Goal: Task Accomplishment & Management: Complete application form

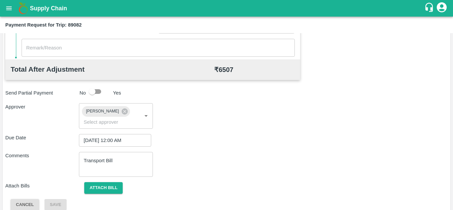
scroll to position [314, 0]
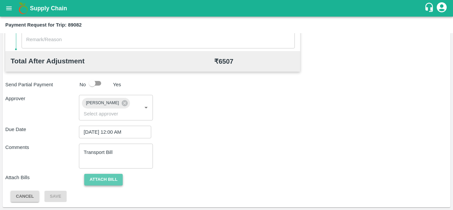
click at [104, 178] on button "Attach bill" at bounding box center [103, 180] width 38 height 12
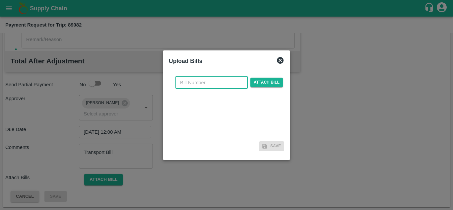
click at [190, 81] on input "text" at bounding box center [211, 82] width 72 height 13
type input "118"
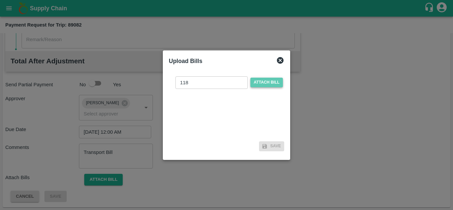
click at [261, 83] on span "Attach bill" at bounding box center [266, 83] width 32 height 10
click at [0, 0] on input "Attach bill" at bounding box center [0, 0] width 0 height 0
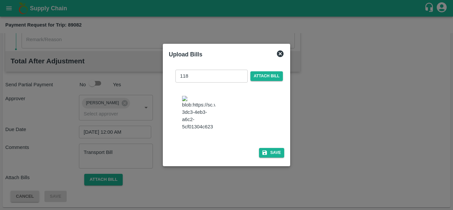
click at [276, 152] on div "118 ​ Attach bill Save" at bounding box center [226, 112] width 115 height 96
click at [275, 156] on button "Save" at bounding box center [271, 153] width 25 height 10
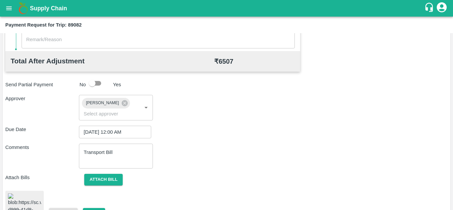
scroll to position [359, 0]
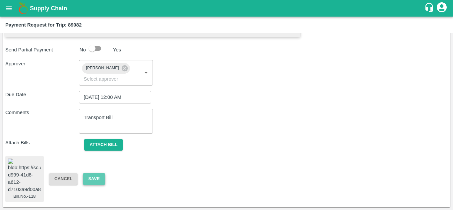
click at [97, 173] on button "Save" at bounding box center [94, 179] width 22 height 12
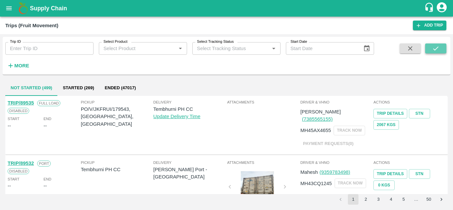
click at [437, 47] on icon "submit" at bounding box center [435, 48] width 7 height 7
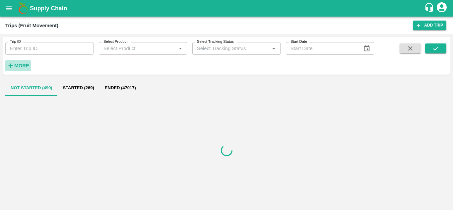
click at [23, 68] on strong "More" at bounding box center [21, 65] width 15 height 5
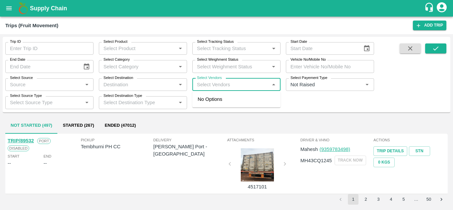
click at [204, 85] on input "Select Vendors" at bounding box center [230, 84] width 73 height 9
type input "v"
type input "tanaji"
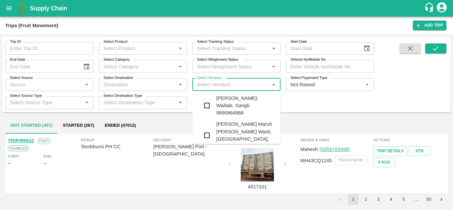
scroll to position [83, 0]
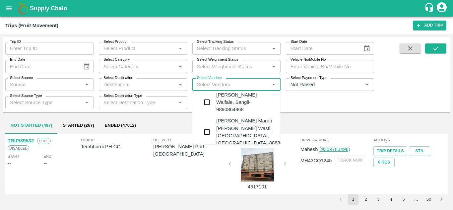
click at [230, 120] on div "Tanaji Maruti Lokare -Lokare Wasti, Kandar, Solapur-8888656588" at bounding box center [256, 131] width 80 height 29
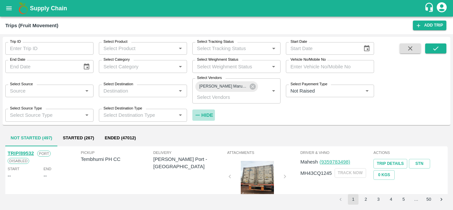
click at [209, 114] on strong "Hide" at bounding box center [207, 114] width 12 height 5
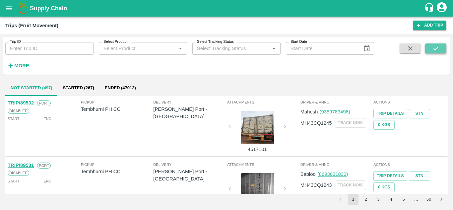
click at [438, 50] on icon "submit" at bounding box center [435, 48] width 7 height 7
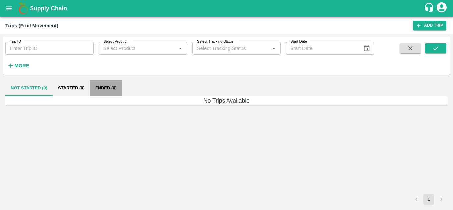
click at [107, 83] on button "Ended (6)" at bounding box center [106, 88] width 32 height 16
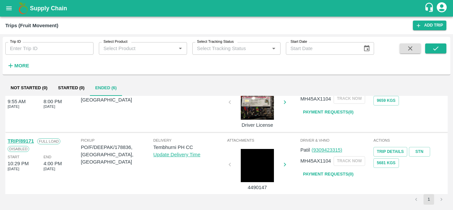
scroll to position [275, 0]
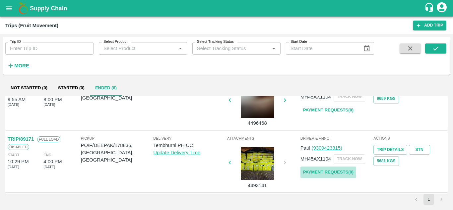
click at [332, 174] on link "Payment Requests( 0 )" at bounding box center [328, 172] width 56 height 12
click at [429, 47] on button "submit" at bounding box center [435, 48] width 21 height 10
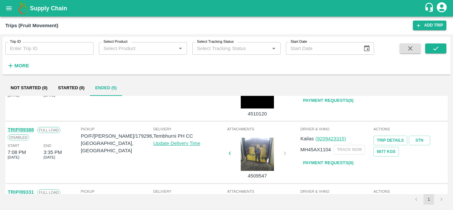
scroll to position [0, 0]
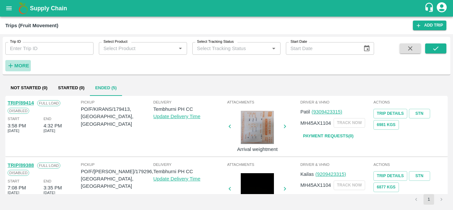
click at [27, 66] on strong "More" at bounding box center [21, 65] width 15 height 5
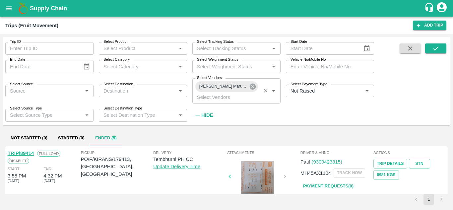
click at [252, 86] on icon at bounding box center [252, 86] width 7 height 7
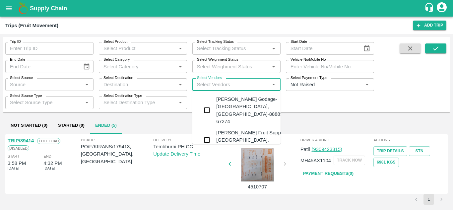
click at [210, 83] on input "Select Vendors" at bounding box center [230, 84] width 73 height 9
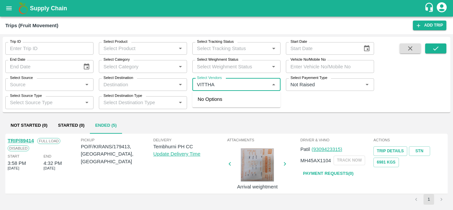
type input "VITTHAL"
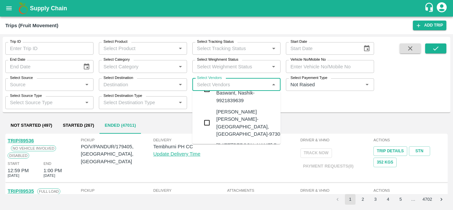
scroll to position [48, 0]
click at [240, 107] on div "Dnyaneshwar Vitthal Godse-Kandar, Solapur-9730316755" at bounding box center [256, 121] width 80 height 29
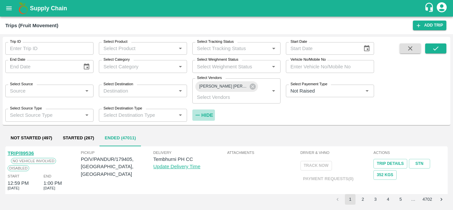
click at [209, 113] on strong "Hide" at bounding box center [207, 114] width 12 height 5
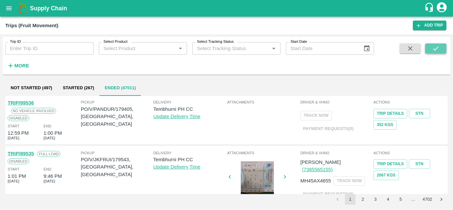
click at [436, 47] on icon "submit" at bounding box center [435, 48] width 7 height 7
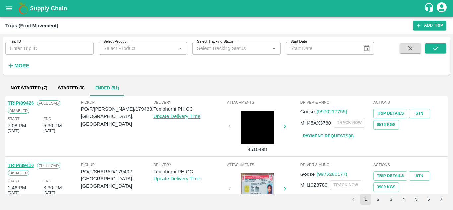
click at [102, 87] on button "Ended (51)" at bounding box center [107, 88] width 34 height 16
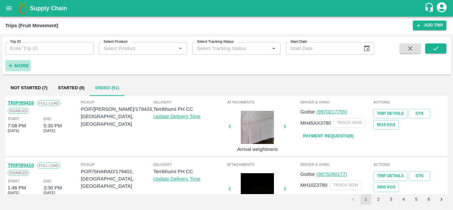
click at [22, 62] on h6 "More" at bounding box center [21, 65] width 15 height 9
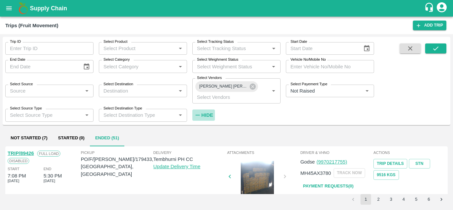
click at [207, 113] on strong "Hide" at bounding box center [207, 114] width 12 height 5
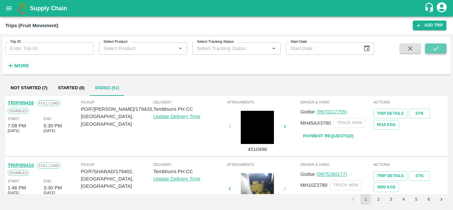
click at [436, 48] on icon "submit" at bounding box center [435, 48] width 5 height 4
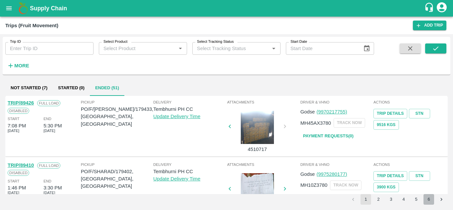
click at [428, 200] on button "6" at bounding box center [428, 199] width 11 height 11
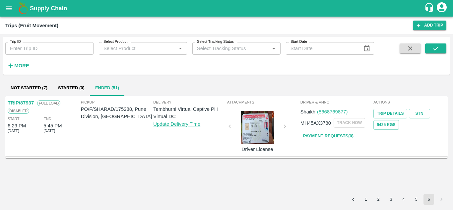
click at [413, 198] on button "5" at bounding box center [416, 199] width 11 height 11
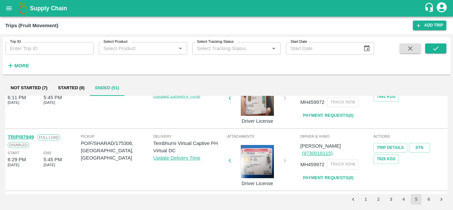
scroll to position [524, 0]
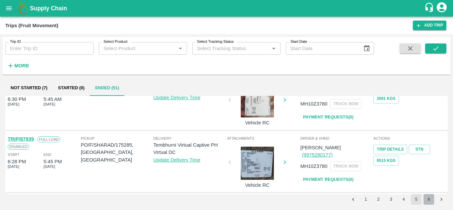
click at [429, 198] on button "6" at bounding box center [428, 199] width 11 height 11
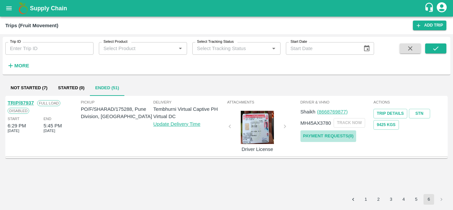
click at [327, 134] on link "Payment Requests( 0 )" at bounding box center [328, 136] width 56 height 12
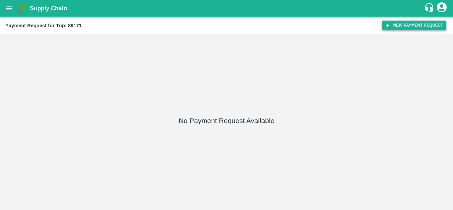
click at [418, 25] on button "New Payment Request" at bounding box center [414, 26] width 64 height 10
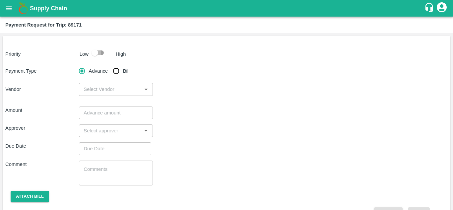
click at [103, 51] on input "checkbox" at bounding box center [95, 52] width 38 height 13
checkbox input "true"
click at [117, 77] on input "Bill" at bounding box center [115, 70] width 13 height 13
radio input "true"
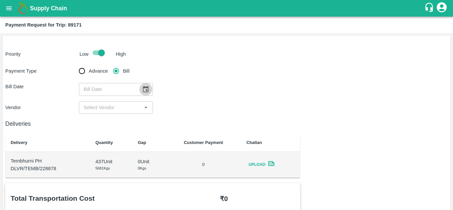
click at [142, 90] on icon "Choose date" at bounding box center [145, 88] width 7 height 7
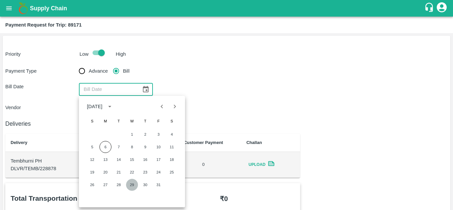
click at [133, 185] on button "29" at bounding box center [132, 185] width 12 height 12
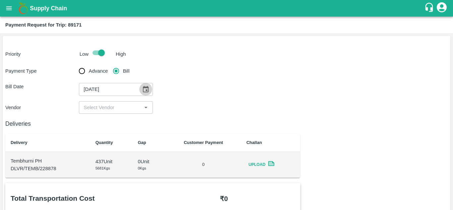
click at [147, 87] on icon "Choose date, selected date is Oct 29, 2025" at bounding box center [146, 89] width 6 height 6
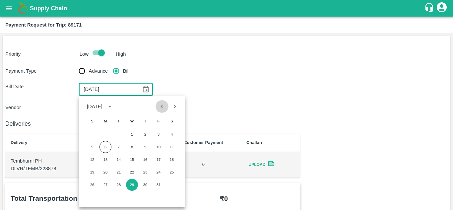
click at [163, 108] on icon "Previous month" at bounding box center [161, 106] width 7 height 7
click at [103, 188] on button "29" at bounding box center [105, 185] width 12 height 12
type input "29/09/2025"
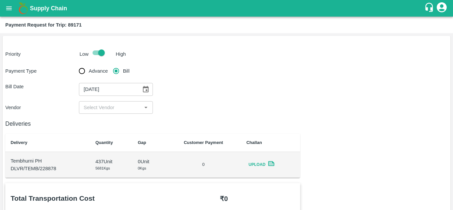
click at [123, 112] on div "​" at bounding box center [116, 107] width 74 height 13
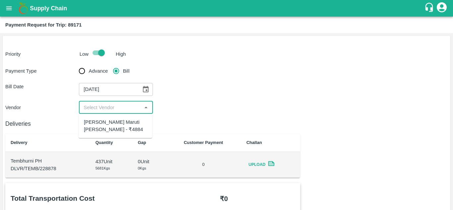
click at [105, 123] on div "Tanaji Maruti Lokare - ₹4884" at bounding box center [115, 125] width 63 height 15
type input "Tanaji Maruti Lokare - ₹4884"
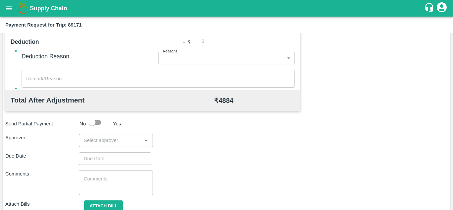
scroll to position [302, 0]
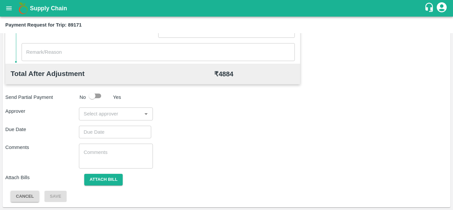
click at [107, 112] on input "input" at bounding box center [110, 113] width 59 height 9
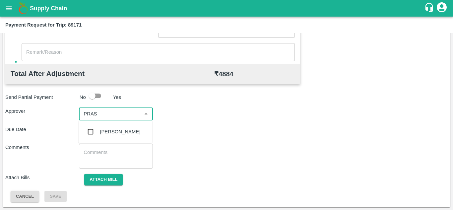
type input "PRASA"
click at [127, 132] on div "[PERSON_NAME]" at bounding box center [120, 131] width 40 height 7
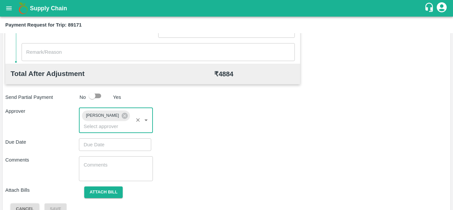
type input "DD/MM/YYYY hh:mm aa"
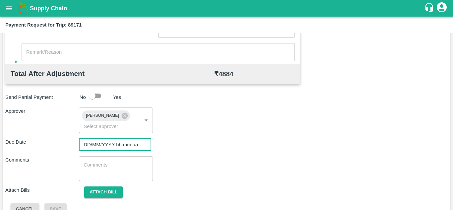
click at [92, 143] on input "DD/MM/YYYY hh:mm aa" at bounding box center [113, 144] width 68 height 13
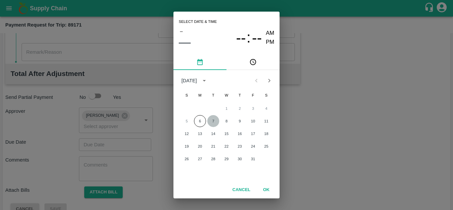
click at [215, 124] on button "7" at bounding box center [213, 121] width 12 height 12
type input "[DATE] 12:00 AM"
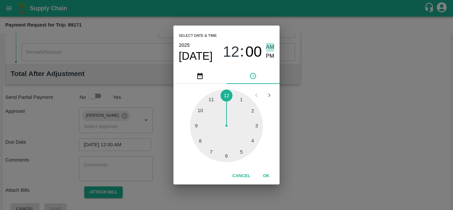
click at [267, 45] on span "AM" at bounding box center [270, 47] width 9 height 9
click at [263, 172] on button "OK" at bounding box center [265, 176] width 21 height 12
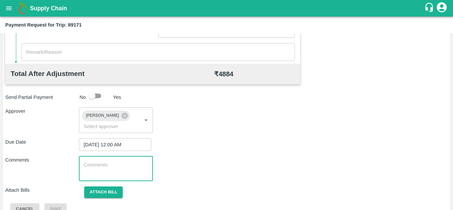
click at [109, 161] on textarea at bounding box center [115, 168] width 64 height 14
paste textarea "Transport Bill"
type textarea "Transport Bill"
click at [230, 155] on div "Total Transportation Cost ₹ 4884 Advance payment - ₹ Additional Charges(+) Inam…" at bounding box center [226, 47] width 442 height 333
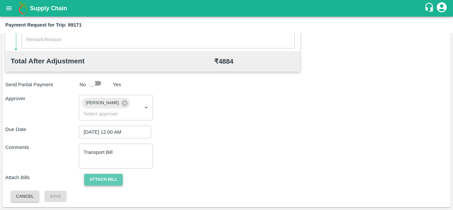
click at [111, 182] on button "Attach bill" at bounding box center [103, 180] width 38 height 12
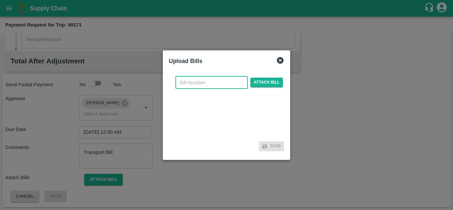
click at [181, 82] on input "text" at bounding box center [211, 82] width 72 height 13
type input "119"
click at [266, 83] on span "Attach bill" at bounding box center [266, 83] width 32 height 10
click at [0, 0] on input "Attach bill" at bounding box center [0, 0] width 0 height 0
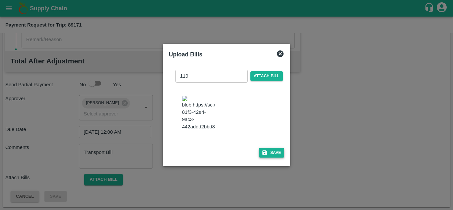
click at [273, 157] on button "Save" at bounding box center [271, 153] width 25 height 10
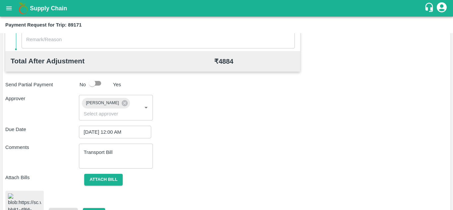
scroll to position [361, 0]
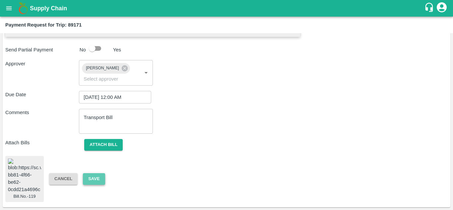
click at [98, 173] on button "Save" at bounding box center [94, 179] width 22 height 12
click at [95, 173] on button "Save" at bounding box center [94, 179] width 22 height 12
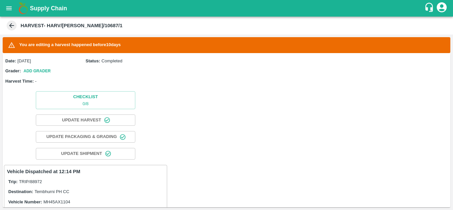
scroll to position [159, 0]
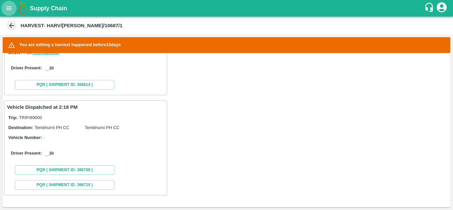
click at [7, 8] on icon "open drawer" at bounding box center [8, 8] width 7 height 7
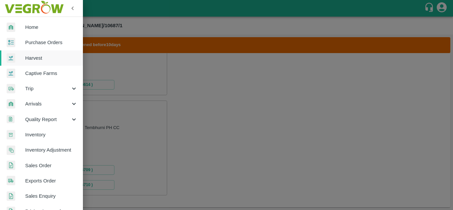
click at [40, 87] on span "Trip" at bounding box center [47, 88] width 45 height 7
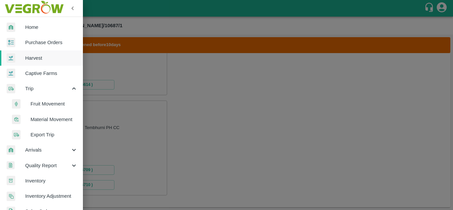
click at [49, 100] on span "Fruit Movement" at bounding box center [53, 103] width 47 height 7
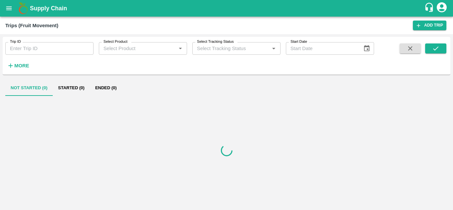
click at [21, 52] on input "Trip ID" at bounding box center [49, 48] width 88 height 13
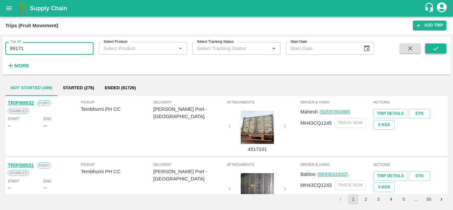
type input "89171"
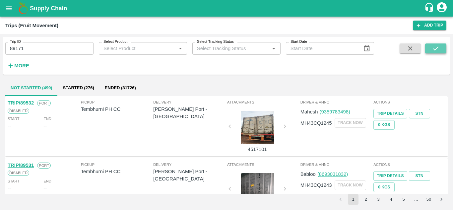
click at [436, 46] on icon "submit" at bounding box center [435, 48] width 7 height 7
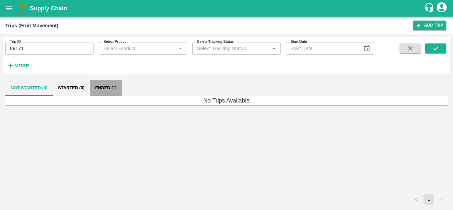
click at [103, 87] on button "Ended (1)" at bounding box center [106, 88] width 32 height 16
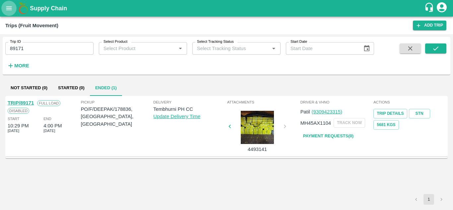
click at [8, 11] on icon "open drawer" at bounding box center [8, 8] width 7 height 7
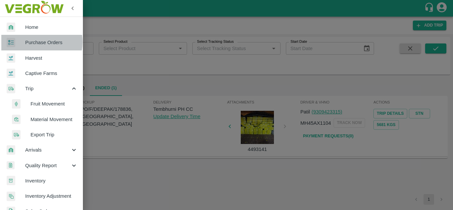
click at [36, 42] on span "Purchase Orders" at bounding box center [51, 42] width 52 height 7
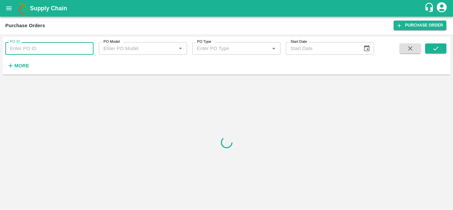
click at [39, 47] on input "PO ID" at bounding box center [49, 48] width 88 height 13
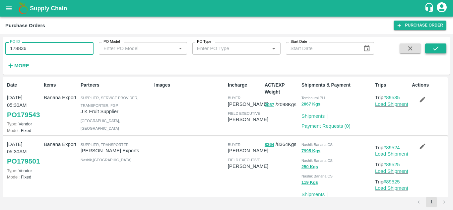
type input "178836"
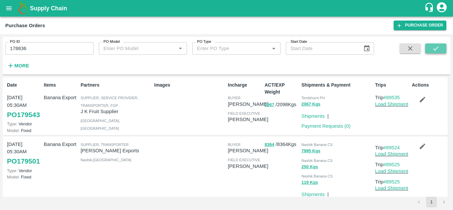
click at [435, 47] on icon "submit" at bounding box center [435, 48] width 7 height 7
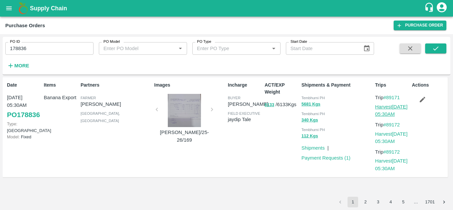
click at [393, 105] on link "Harvest 29 Sep, 05:30AM" at bounding box center [391, 110] width 32 height 13
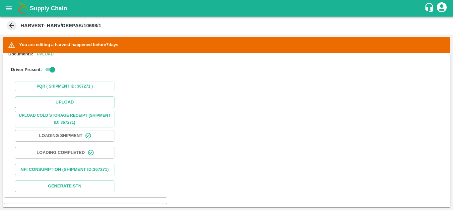
scroll to position [211, 0]
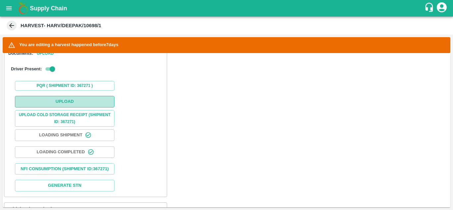
click at [74, 99] on button "Upload" at bounding box center [64, 102] width 99 height 12
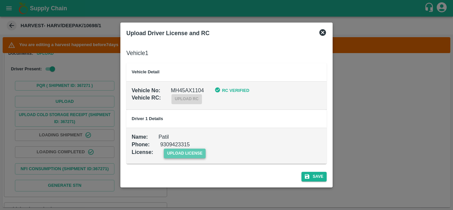
click at [184, 152] on span "upload license" at bounding box center [185, 153] width 42 height 10
click at [0, 0] on input "upload license" at bounding box center [0, 0] width 0 height 0
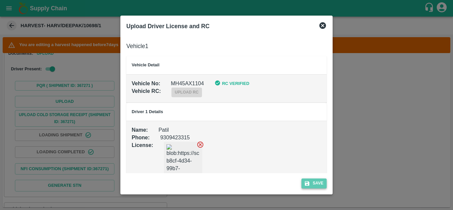
click at [321, 181] on button "Save" at bounding box center [313, 183] width 25 height 10
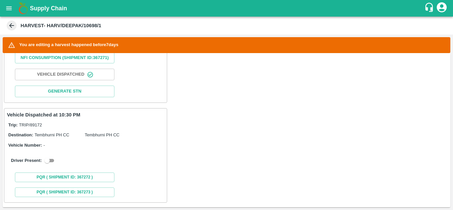
scroll to position [0, 0]
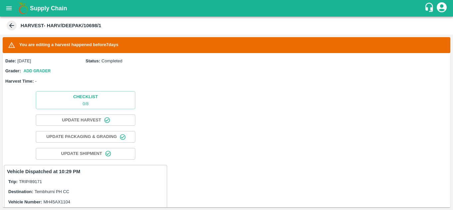
click at [9, 7] on icon "open drawer" at bounding box center [8, 8] width 7 height 7
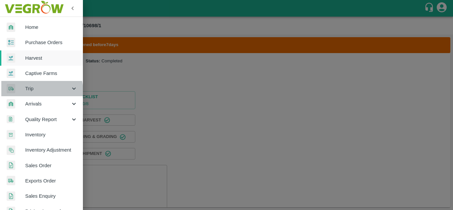
click at [40, 91] on span "Trip" at bounding box center [47, 88] width 45 height 7
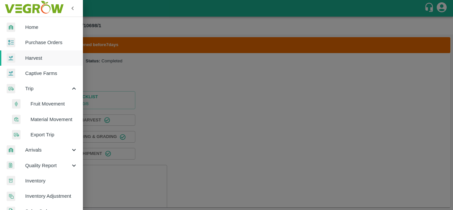
click at [43, 100] on span "Fruit Movement" at bounding box center [53, 103] width 47 height 7
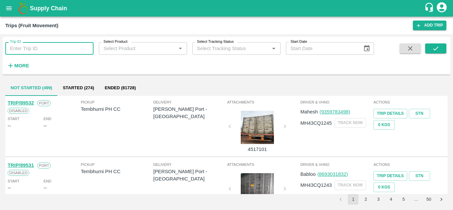
click at [28, 47] on input "Trip ID" at bounding box center [49, 48] width 88 height 13
type input "87937"
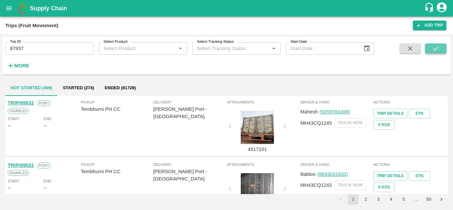
click at [429, 50] on button "submit" at bounding box center [435, 48] width 21 height 10
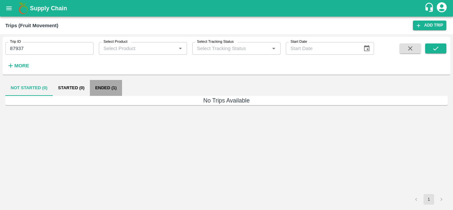
click at [114, 86] on button "Ended (1)" at bounding box center [106, 88] width 32 height 16
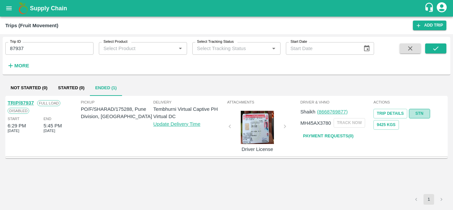
click at [420, 114] on link "STN" at bounding box center [419, 114] width 21 height 10
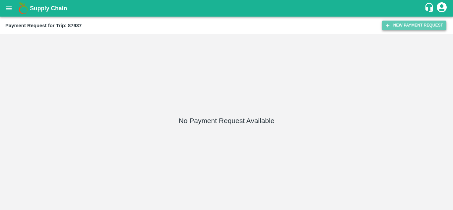
click at [403, 30] on button "New Payment Request" at bounding box center [414, 26] width 64 height 10
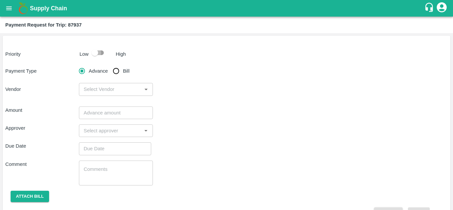
click at [100, 53] on input "checkbox" at bounding box center [95, 52] width 38 height 13
checkbox input "true"
click at [117, 70] on input "Bill" at bounding box center [115, 70] width 13 height 13
radio input "true"
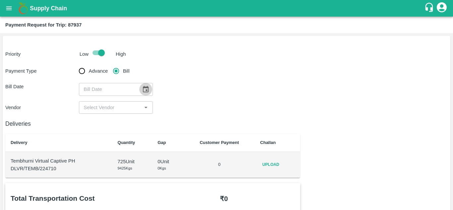
click at [147, 89] on icon "Choose date" at bounding box center [145, 88] width 7 height 7
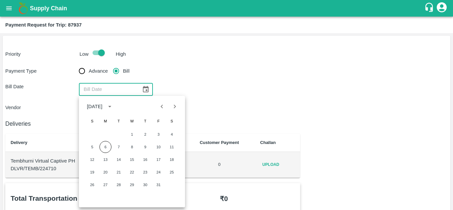
click at [164, 107] on icon "Previous month" at bounding box center [161, 106] width 7 height 7
click at [130, 145] on button "10" at bounding box center [132, 147] width 12 height 12
type input "[DATE]"
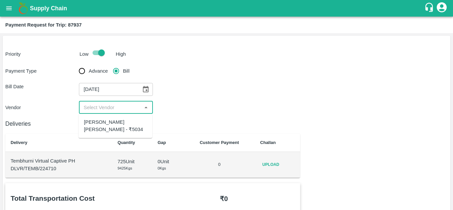
click at [110, 106] on input "input" at bounding box center [110, 107] width 59 height 9
click at [109, 123] on div "[PERSON_NAME] [PERSON_NAME] - ₹5034" at bounding box center [115, 125] width 63 height 15
type input "[PERSON_NAME] [PERSON_NAME] - ₹5034"
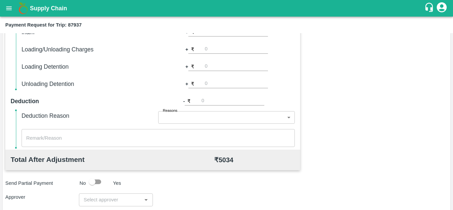
scroll to position [302, 0]
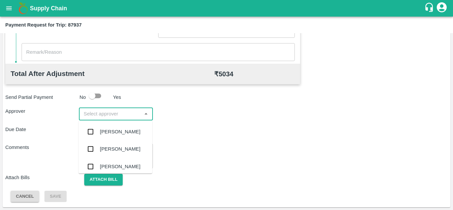
click at [97, 116] on input "input" at bounding box center [110, 113] width 59 height 9
type input "PRASA"
click at [111, 129] on div "[PERSON_NAME]" at bounding box center [120, 131] width 40 height 7
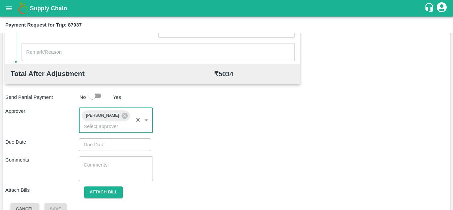
type input "DD/MM/YYYY hh:mm aa"
click at [90, 140] on input "DD/MM/YYYY hh:mm aa" at bounding box center [113, 144] width 68 height 13
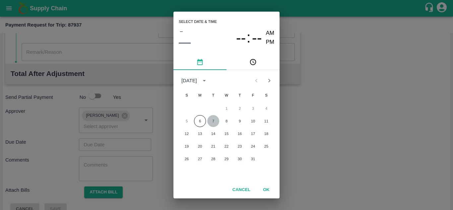
click at [213, 119] on button "7" at bounding box center [213, 121] width 12 height 12
type input "07/10/2025 12:00 AM"
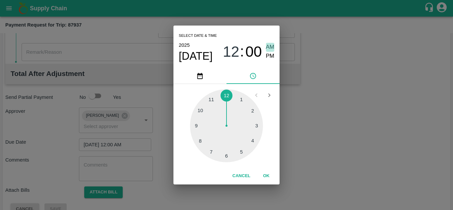
click at [271, 47] on span "AM" at bounding box center [270, 47] width 9 height 9
click at [270, 174] on button "OK" at bounding box center [265, 176] width 21 height 12
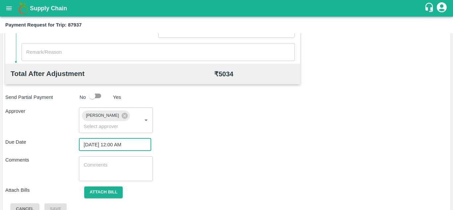
click at [104, 165] on textarea at bounding box center [115, 168] width 64 height 14
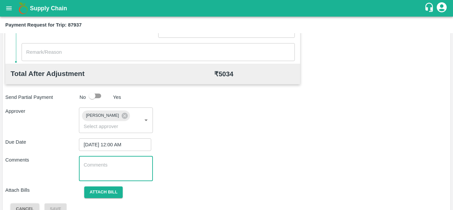
paste textarea "Transport Bill"
type textarea "Transport Bill"
click at [234, 166] on div "Comments Transport Bill x ​" at bounding box center [226, 168] width 442 height 25
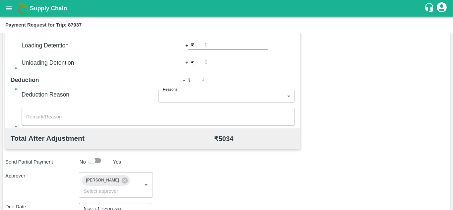
scroll to position [314, 0]
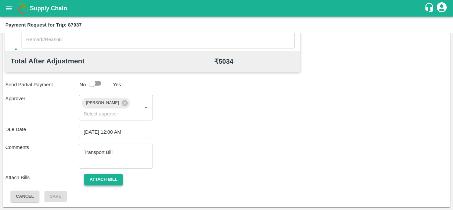
click at [105, 181] on button "Attach bill" at bounding box center [103, 180] width 38 height 12
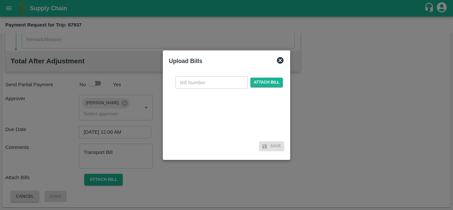
click at [191, 88] on input "text" at bounding box center [211, 82] width 72 height 13
type input "301"
click at [267, 82] on span "Attach bill" at bounding box center [266, 83] width 32 height 10
click at [0, 0] on input "Attach bill" at bounding box center [0, 0] width 0 height 0
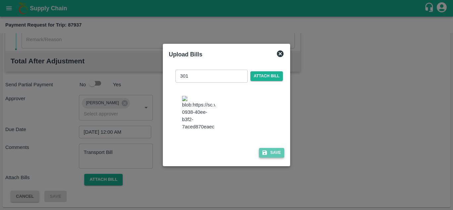
click at [274, 156] on button "Save" at bounding box center [271, 153] width 25 height 10
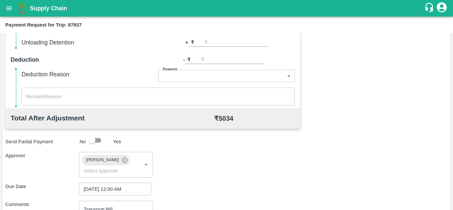
scroll to position [0, 0]
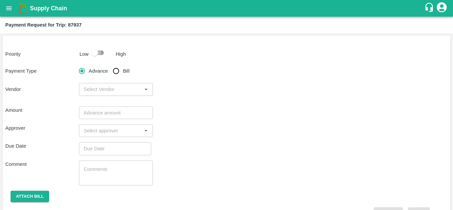
click at [97, 47] on input "checkbox" at bounding box center [95, 52] width 38 height 13
checkbox input "true"
click at [118, 71] on input "Bill" at bounding box center [115, 70] width 13 height 13
radio input "true"
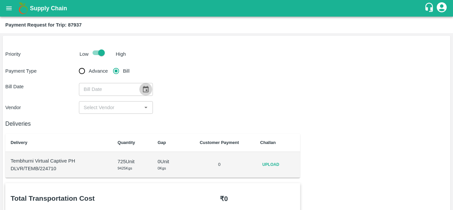
click at [148, 89] on icon "Choose date" at bounding box center [146, 89] width 6 height 6
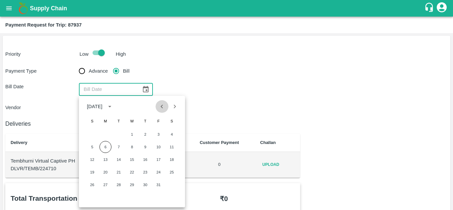
click at [162, 108] on icon "Previous month" at bounding box center [162, 106] width 2 height 4
click at [129, 144] on button "10" at bounding box center [132, 147] width 12 height 12
type input "[DATE]"
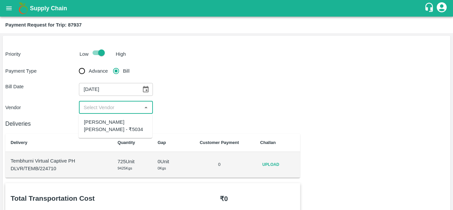
click at [105, 107] on input "input" at bounding box center [110, 107] width 59 height 9
click at [106, 124] on div "[PERSON_NAME] [PERSON_NAME] - ₹5034" at bounding box center [115, 125] width 63 height 15
type input "[PERSON_NAME] [PERSON_NAME] - ₹5034"
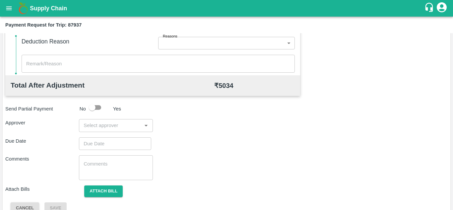
scroll to position [302, 0]
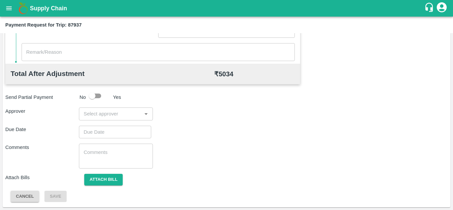
click at [104, 112] on input "input" at bounding box center [110, 113] width 59 height 9
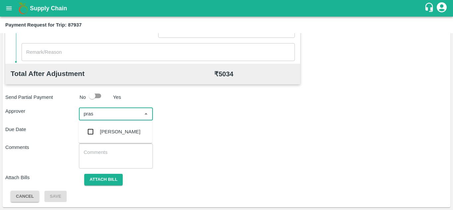
type input "prasa"
click at [113, 131] on div "[PERSON_NAME]" at bounding box center [120, 131] width 40 height 7
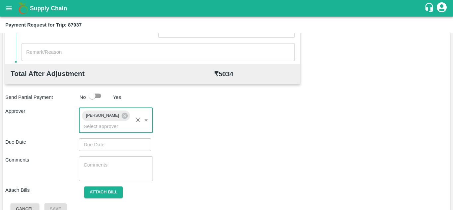
type input "DD/MM/YYYY hh:mm aa"
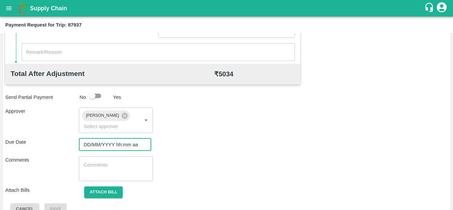
click at [86, 146] on input "DD/MM/YYYY hh:mm aa" at bounding box center [113, 144] width 68 height 13
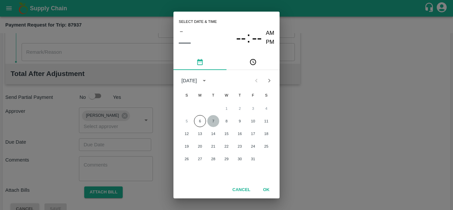
click at [212, 121] on button "7" at bounding box center [213, 121] width 12 height 12
type input "[DATE] 12:00 AM"
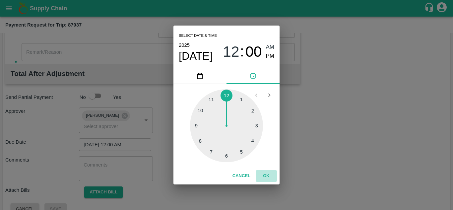
click at [269, 174] on button "OK" at bounding box center [265, 176] width 21 height 12
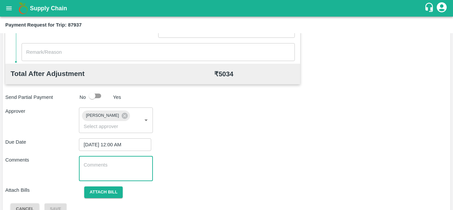
click at [117, 168] on textarea at bounding box center [115, 168] width 64 height 14
paste textarea "T"
type textarea "Transport Bill"
click at [212, 161] on div "Comments Transport Bill x ​" at bounding box center [226, 168] width 442 height 25
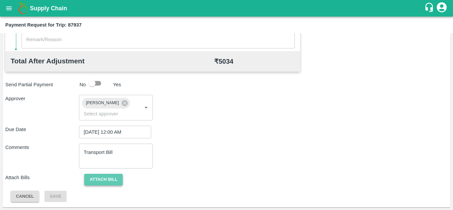
click at [105, 181] on button "Attach bill" at bounding box center [103, 180] width 38 height 12
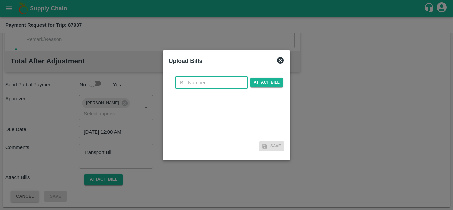
click at [188, 81] on input "text" at bounding box center [211, 82] width 72 height 13
type input "301"
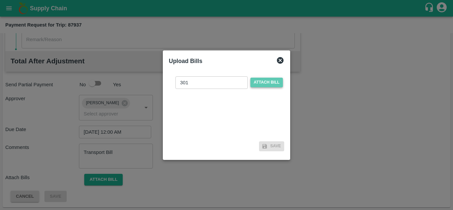
click at [263, 81] on span "Attach bill" at bounding box center [266, 83] width 32 height 10
click at [0, 0] on input "Attach bill" at bounding box center [0, 0] width 0 height 0
click at [279, 59] on icon at bounding box center [280, 60] width 7 height 7
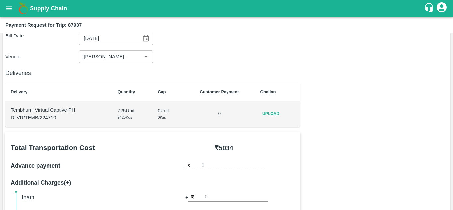
scroll to position [52, 0]
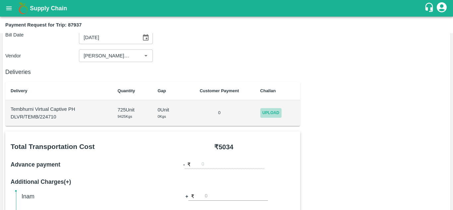
click at [272, 114] on span "Upload" at bounding box center [270, 113] width 21 height 10
click at [0, 0] on input "Upload" at bounding box center [0, 0] width 0 height 0
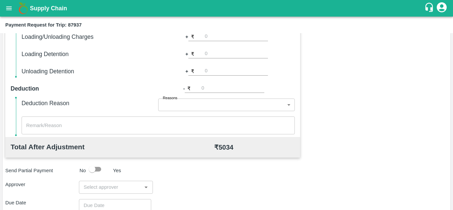
scroll to position [302, 0]
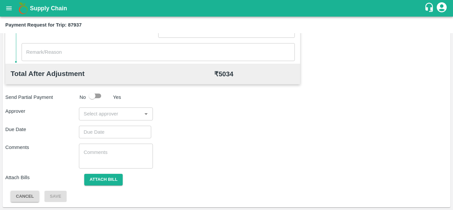
click at [96, 118] on div "​" at bounding box center [116, 113] width 74 height 13
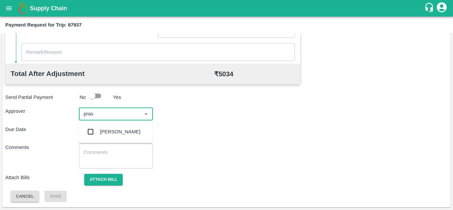
type input "prasa"
click at [114, 126] on div "[PERSON_NAME]" at bounding box center [116, 131] width 74 height 17
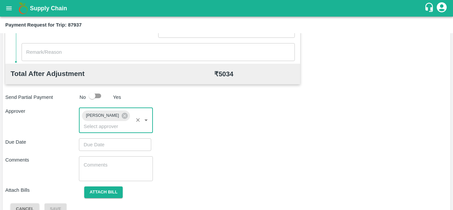
type input "DD/MM/YYYY hh:mm aa"
click at [92, 142] on input "DD/MM/YYYY hh:mm aa" at bounding box center [113, 144] width 68 height 13
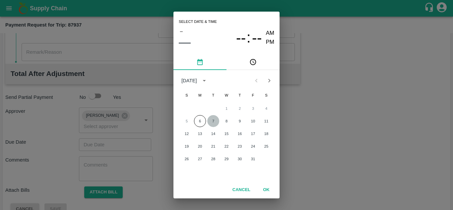
click at [212, 121] on button "7" at bounding box center [213, 121] width 12 height 12
type input "[DATE] 12:00 AM"
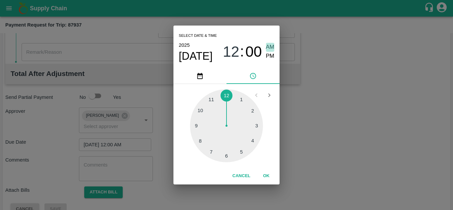
click at [270, 47] on span "AM" at bounding box center [270, 47] width 9 height 9
click at [265, 172] on button "OK" at bounding box center [265, 176] width 21 height 12
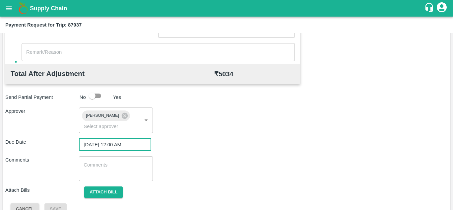
click at [110, 168] on textarea at bounding box center [115, 168] width 64 height 14
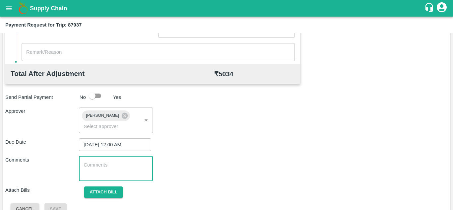
paste textarea "Transport Bill"
type textarea "Transport Bill"
click at [211, 157] on div "Comments Transport Bill x ​" at bounding box center [226, 168] width 442 height 25
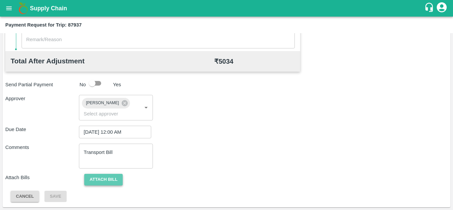
click at [105, 177] on button "Attach bill" at bounding box center [103, 180] width 38 height 12
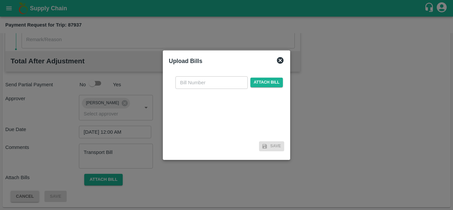
click at [194, 82] on input "text" at bounding box center [211, 82] width 72 height 13
type input "301"
click at [257, 81] on span "Attach bill" at bounding box center [266, 83] width 32 height 10
click at [0, 0] on input "Attach bill" at bounding box center [0, 0] width 0 height 0
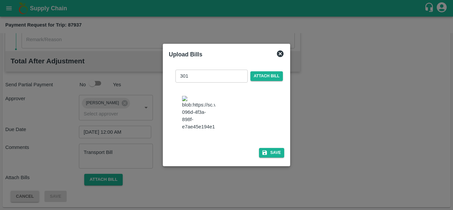
click at [192, 109] on img at bounding box center [198, 113] width 33 height 35
click at [272, 157] on button "Save" at bounding box center [271, 153] width 25 height 10
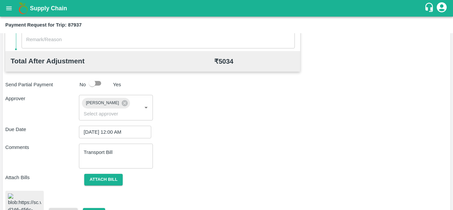
scroll to position [361, 0]
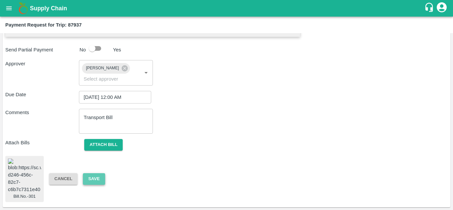
click at [90, 173] on button "Save" at bounding box center [94, 179] width 22 height 12
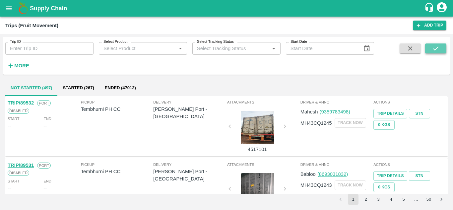
click at [434, 50] on icon "submit" at bounding box center [435, 48] width 5 height 4
click at [22, 67] on strong "More" at bounding box center [21, 65] width 15 height 5
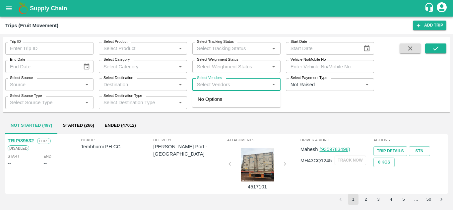
click at [212, 84] on input "Select Vendors" at bounding box center [230, 84] width 73 height 9
type input "[PERSON_NAME]"
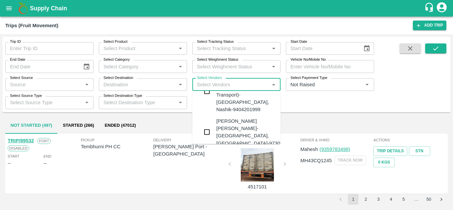
scroll to position [27, 0]
click at [229, 117] on div "Dnyaneshwar Vitthal Godse-Kandar, Solapur-9730316755" at bounding box center [256, 131] width 80 height 29
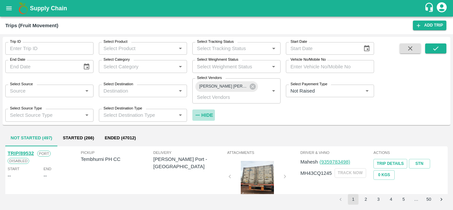
click at [208, 115] on strong "Hide" at bounding box center [207, 114] width 12 height 5
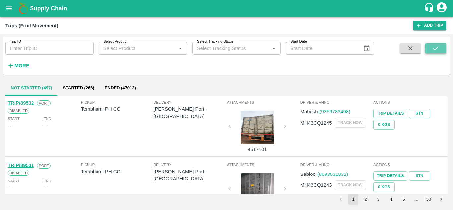
click at [430, 45] on button "submit" at bounding box center [435, 48] width 21 height 10
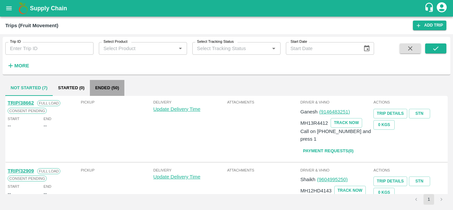
click at [101, 87] on button "Ended (50)" at bounding box center [107, 88] width 34 height 16
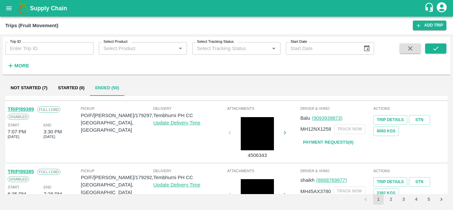
scroll to position [524, 0]
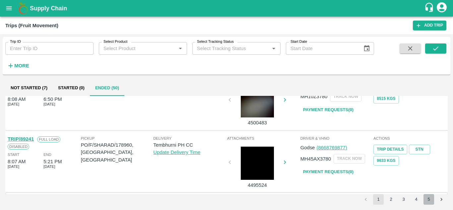
click at [428, 200] on button "5" at bounding box center [428, 199] width 11 height 11
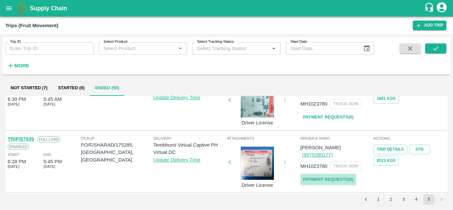
click at [339, 174] on link "Payment Requests( 0 )" at bounding box center [328, 180] width 56 height 12
click at [333, 174] on link "Payment Requests( 0 )" at bounding box center [328, 180] width 56 height 12
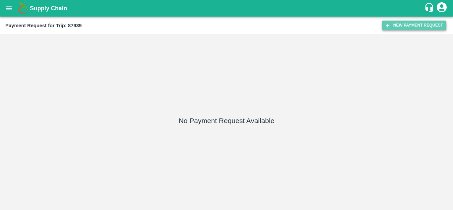
click at [410, 29] on button "New Payment Request" at bounding box center [414, 26] width 64 height 10
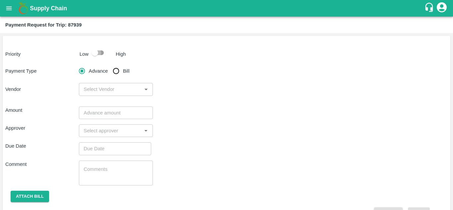
click at [102, 50] on input "checkbox" at bounding box center [95, 52] width 38 height 13
checkbox input "true"
click at [119, 69] on input "Bill" at bounding box center [115, 70] width 13 height 13
radio input "true"
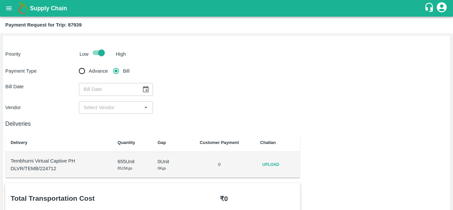
click at [146, 88] on icon "Choose date" at bounding box center [145, 88] width 7 height 7
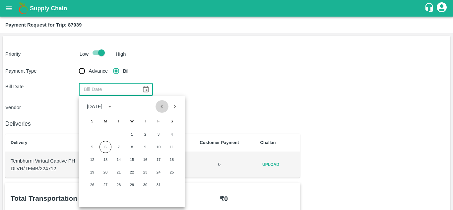
click at [164, 109] on icon "Previous month" at bounding box center [161, 106] width 7 height 7
click at [117, 145] on button "9" at bounding box center [119, 147] width 12 height 12
type input "09/09/2025"
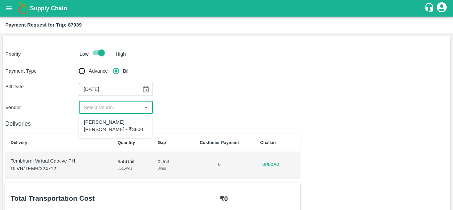
click at [113, 107] on input "input" at bounding box center [110, 107] width 59 height 9
click at [102, 127] on div "[PERSON_NAME] [PERSON_NAME] - ₹3800" at bounding box center [115, 125] width 63 height 15
type input "[PERSON_NAME] [PERSON_NAME] - ₹3800"
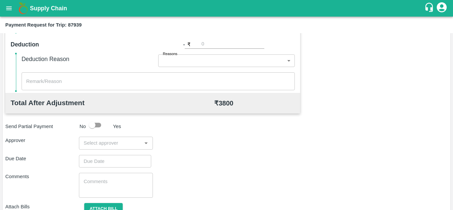
scroll to position [281, 0]
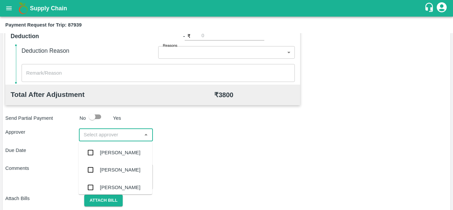
click at [96, 132] on input "input" at bounding box center [110, 134] width 59 height 9
type input "PRASAD"
click at [114, 150] on div "[PERSON_NAME]" at bounding box center [120, 152] width 40 height 7
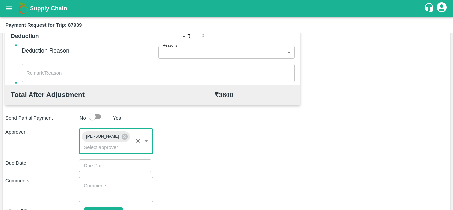
type input "DD/MM/YYYY hh:mm aa"
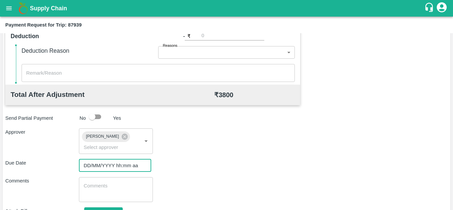
click at [81, 168] on input "DD/MM/YYYY hh:mm aa" at bounding box center [113, 165] width 68 height 13
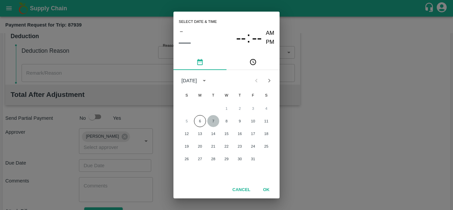
click at [216, 119] on button "7" at bounding box center [213, 121] width 12 height 12
type input "[DATE] 12:00 AM"
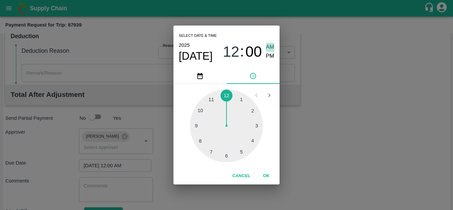
click at [271, 45] on span "AM" at bounding box center [270, 47] width 9 height 9
click at [266, 175] on button "OK" at bounding box center [265, 176] width 21 height 12
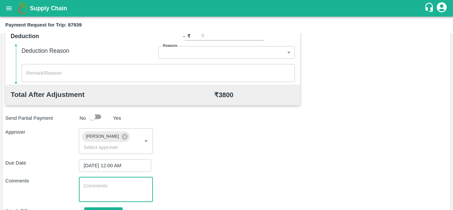
click at [111, 188] on textarea at bounding box center [115, 189] width 64 height 14
paste textarea "Transport Bill"
type textarea "Transport Bill"
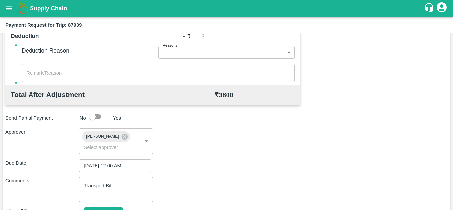
click at [213, 165] on div "Due Date 07/10/2025 12:00 AM ​" at bounding box center [226, 165] width 442 height 13
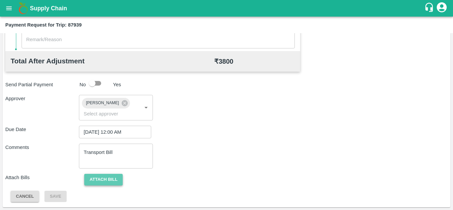
click at [108, 176] on button "Attach bill" at bounding box center [103, 180] width 38 height 12
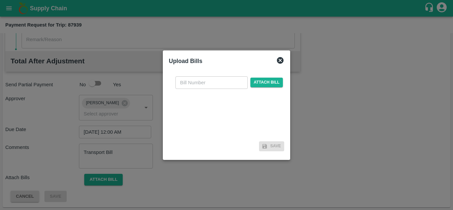
click at [181, 81] on input "text" at bounding box center [211, 82] width 72 height 13
type input "302"
click at [267, 81] on span "Attach bill" at bounding box center [266, 83] width 32 height 10
click at [0, 0] on input "Attach bill" at bounding box center [0, 0] width 0 height 0
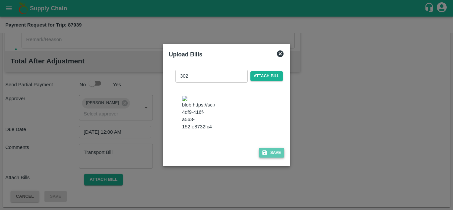
click at [272, 157] on button "Save" at bounding box center [271, 153] width 25 height 10
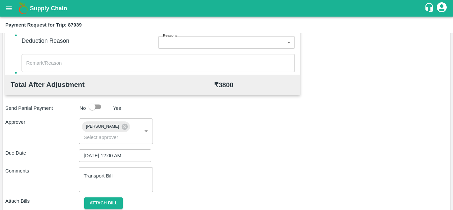
scroll to position [0, 0]
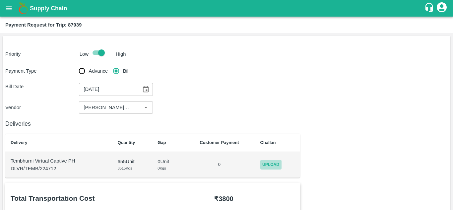
click at [277, 163] on span "Upload" at bounding box center [270, 165] width 21 height 10
click at [0, 0] on input "Upload" at bounding box center [0, 0] width 0 height 0
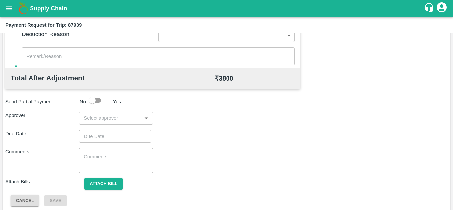
scroll to position [302, 0]
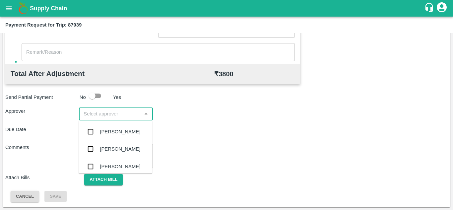
click at [96, 112] on input "input" at bounding box center [110, 113] width 59 height 9
type input "prasa"
click at [125, 129] on div "[PERSON_NAME]" at bounding box center [120, 131] width 40 height 7
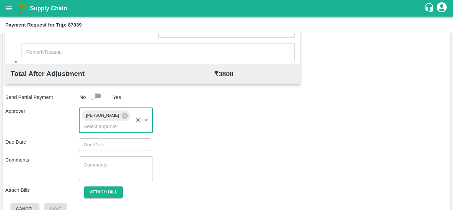
type input "DD/MM/YYYY hh:mm aa"
click at [96, 146] on input "DD/MM/YYYY hh:mm aa" at bounding box center [113, 144] width 68 height 13
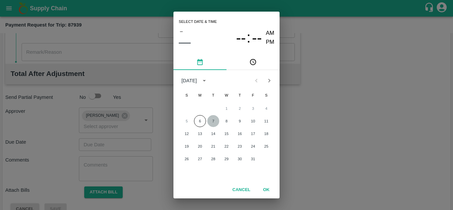
click at [211, 120] on button "7" at bounding box center [213, 121] width 12 height 12
type input "[DATE] 12:00 AM"
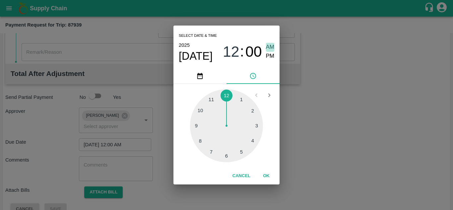
click at [268, 45] on span "AM" at bounding box center [270, 47] width 9 height 9
click at [265, 175] on button "OK" at bounding box center [265, 176] width 21 height 12
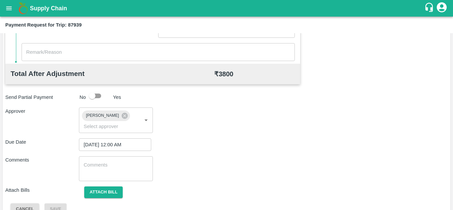
click at [109, 160] on div "x ​" at bounding box center [116, 168] width 74 height 25
paste textarea "T"
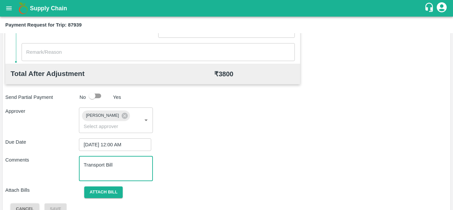
type textarea "Transport Bill"
click at [221, 178] on div "Comments Transport Bill x ​" at bounding box center [226, 168] width 442 height 25
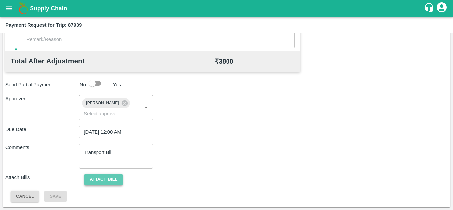
click at [115, 176] on button "Attach bill" at bounding box center [103, 180] width 38 height 12
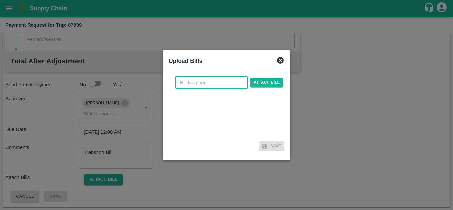
click at [187, 82] on input "text" at bounding box center [211, 82] width 72 height 13
type input "302"
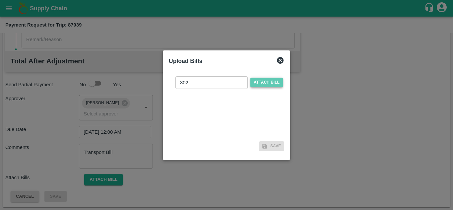
click at [267, 80] on span "Attach bill" at bounding box center [266, 83] width 32 height 10
click at [0, 0] on input "Attach bill" at bounding box center [0, 0] width 0 height 0
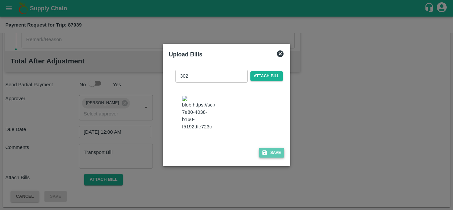
click at [276, 157] on button "Save" at bounding box center [271, 153] width 25 height 10
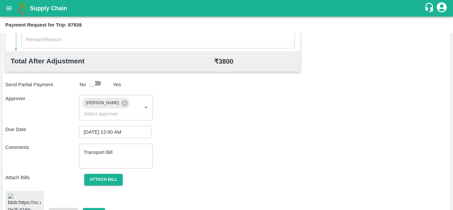
scroll to position [358, 0]
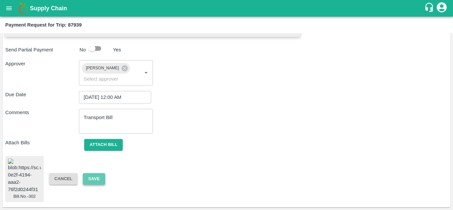
click at [98, 176] on button "Save" at bounding box center [94, 179] width 22 height 12
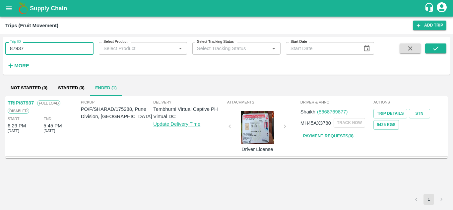
drag, startPoint x: 0, startPoint y: 0, endPoint x: 43, endPoint y: 42, distance: 60.2
click at [43, 42] on input "87937" at bounding box center [49, 48] width 88 height 13
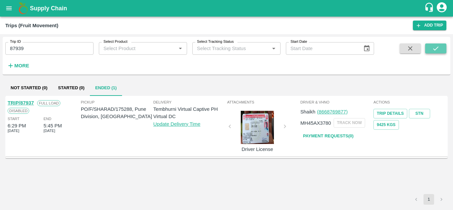
click at [437, 51] on icon "submit" at bounding box center [435, 48] width 7 height 7
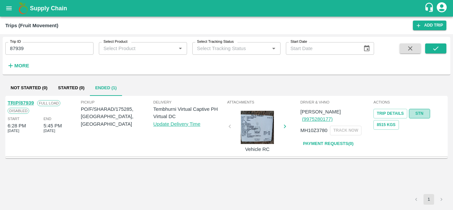
click at [419, 114] on link "STN" at bounding box center [419, 114] width 21 height 10
click at [35, 47] on input "87939" at bounding box center [49, 48] width 88 height 13
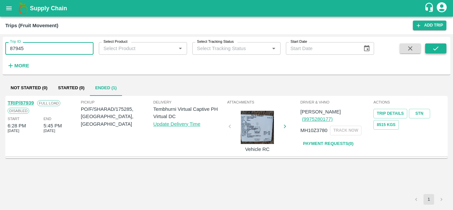
type input "87945"
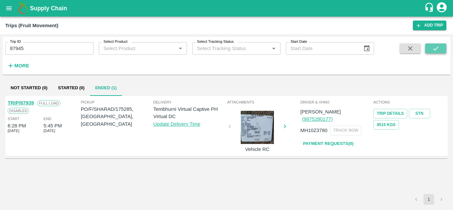
click at [446, 46] on button "submit" at bounding box center [435, 48] width 21 height 10
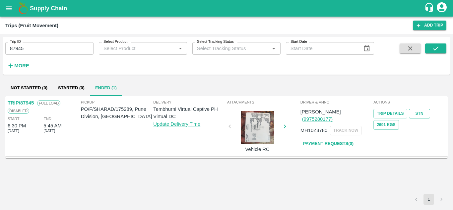
click at [421, 114] on link "STN" at bounding box center [419, 114] width 21 height 10
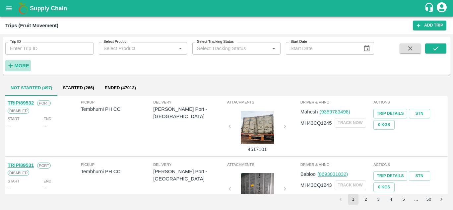
click at [22, 62] on h6 "More" at bounding box center [21, 65] width 15 height 9
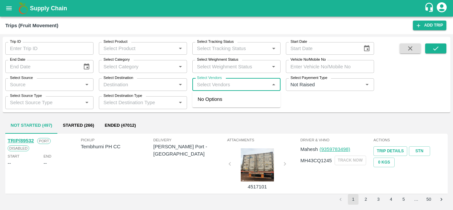
click at [203, 86] on input "Select Vendors" at bounding box center [230, 84] width 73 height 9
type input "dnyaneshwar"
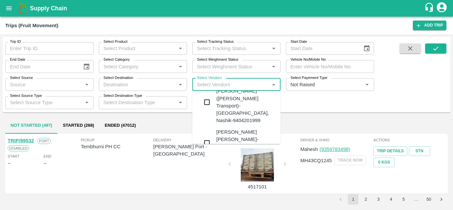
scroll to position [18, 0]
click at [235, 126] on div "Dnyaneshwar Vitthal Godse-Kandar, Solapur-9730316755" at bounding box center [256, 140] width 80 height 29
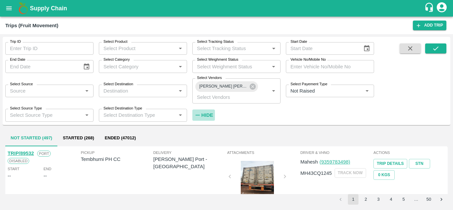
click at [207, 113] on strong "Hide" at bounding box center [207, 114] width 12 height 5
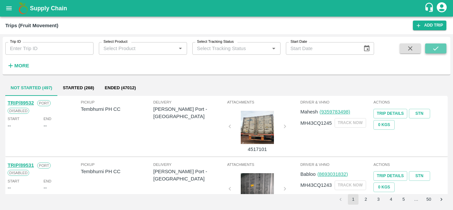
click at [444, 44] on button "submit" at bounding box center [435, 48] width 21 height 10
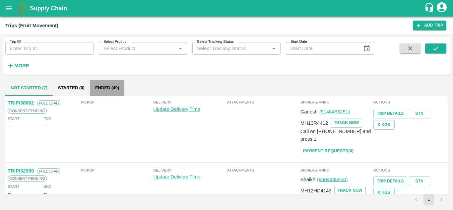
click at [100, 87] on button "Ended (49)" at bounding box center [107, 88] width 34 height 16
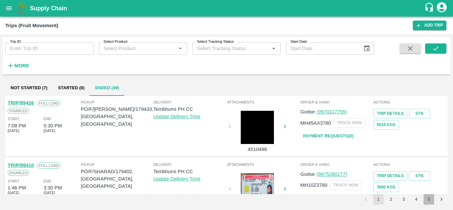
click at [430, 198] on button "5" at bounding box center [428, 199] width 11 height 11
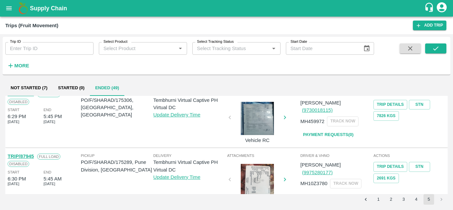
scroll to position [461, 0]
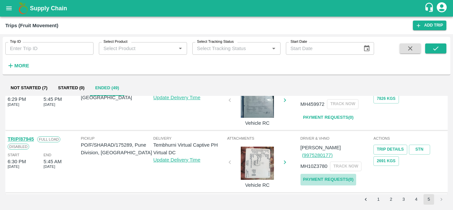
click at [328, 174] on link "Payment Requests( 0 )" at bounding box center [328, 180] width 56 height 12
click at [332, 174] on link "Payment Requests( 0 )" at bounding box center [328, 180] width 56 height 12
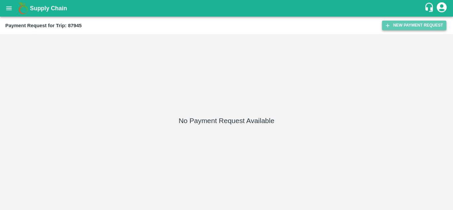
click at [411, 26] on button "New Payment Request" at bounding box center [414, 26] width 64 height 10
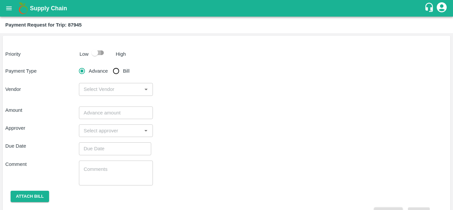
click at [99, 53] on input "checkbox" at bounding box center [95, 52] width 38 height 13
checkbox input "true"
click at [117, 70] on input "Bill" at bounding box center [115, 70] width 13 height 13
radio input "true"
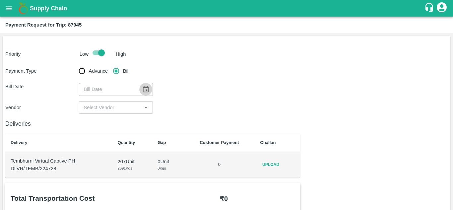
click at [144, 89] on icon "Choose date" at bounding box center [145, 88] width 7 height 7
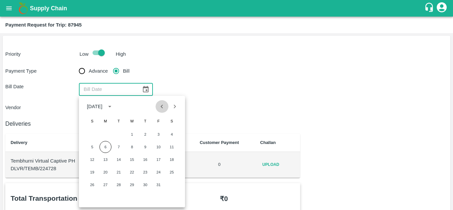
click at [161, 107] on icon "Previous month" at bounding box center [161, 106] width 7 height 7
click at [131, 150] on button "10" at bounding box center [132, 147] width 12 height 12
type input "10/09/2025"
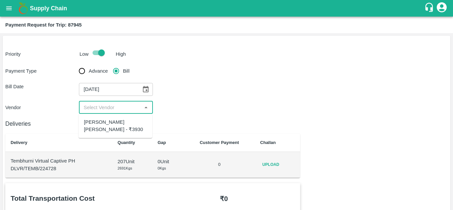
click at [121, 109] on input "input" at bounding box center [110, 107] width 59 height 9
click at [107, 128] on div "Dnyaneshwar Vitthal Godse - ₹3930" at bounding box center [115, 125] width 63 height 15
type input "Dnyaneshwar Vitthal Godse - ₹3930"
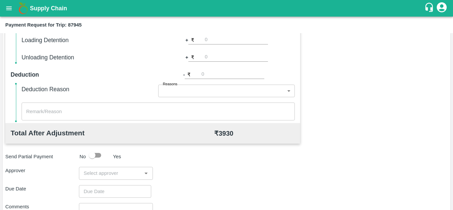
scroll to position [250, 0]
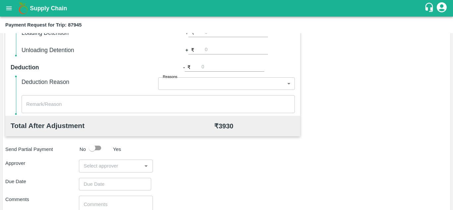
click at [96, 164] on input "input" at bounding box center [110, 165] width 59 height 9
type input "PRASAD"
click at [123, 182] on div "Prasad Waghade" at bounding box center [120, 183] width 40 height 7
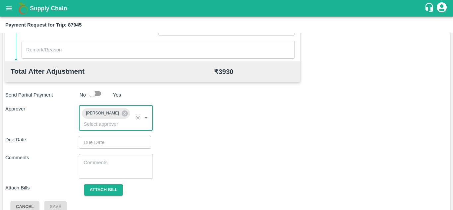
scroll to position [304, 0]
type input "DD/MM/YYYY hh:mm aa"
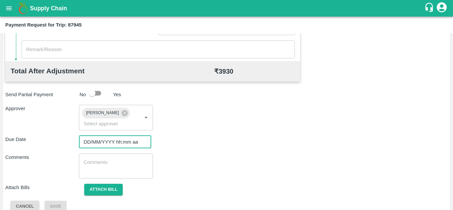
click at [109, 143] on input "DD/MM/YYYY hh:mm aa" at bounding box center [113, 142] width 68 height 13
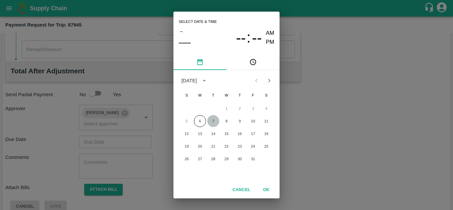
click at [213, 123] on button "7" at bounding box center [213, 121] width 12 height 12
type input "07/10/2025 12:00 AM"
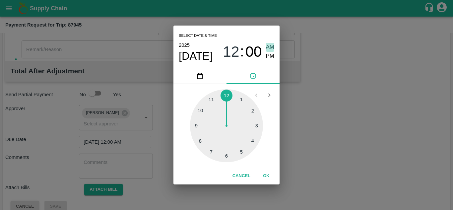
click at [270, 46] on span "AM" at bounding box center [270, 47] width 9 height 9
click at [266, 171] on button "OK" at bounding box center [265, 176] width 21 height 12
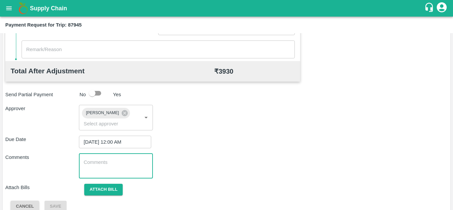
click at [130, 170] on textarea at bounding box center [115, 166] width 64 height 14
paste textarea "Transport Bill"
type textarea "Transport Bill"
click at [200, 154] on div "Comments Transport Bill x ​" at bounding box center [226, 165] width 442 height 25
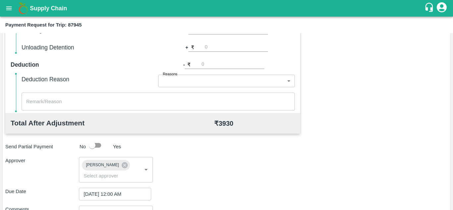
scroll to position [314, 0]
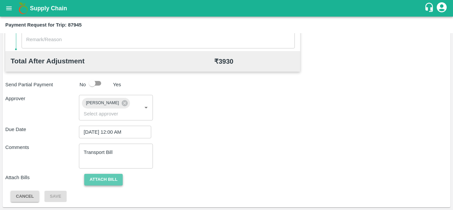
click at [111, 180] on button "Attach bill" at bounding box center [103, 180] width 38 height 12
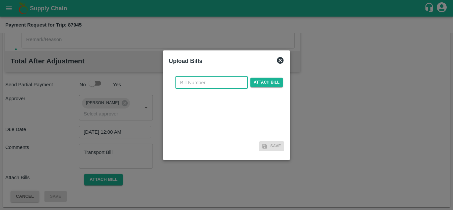
click at [188, 84] on input "text" at bounding box center [211, 82] width 72 height 13
type input "0"
type input "303"
click at [318, 109] on div at bounding box center [226, 105] width 453 height 210
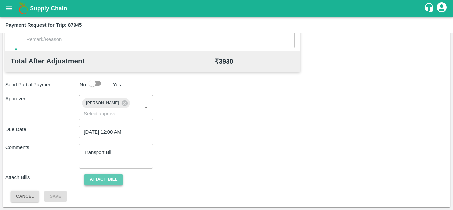
click at [107, 179] on button "Attach bill" at bounding box center [103, 180] width 38 height 12
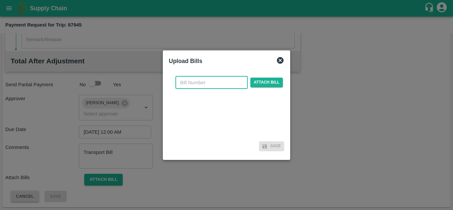
click at [191, 86] on input "text" at bounding box center [211, 82] width 72 height 13
type input "303"
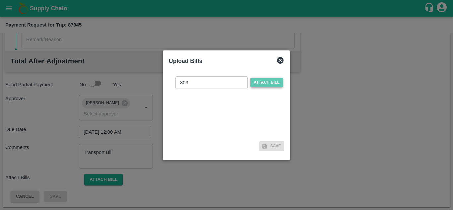
click at [265, 83] on span "Attach bill" at bounding box center [266, 83] width 32 height 10
click at [0, 0] on input "Attach bill" at bounding box center [0, 0] width 0 height 0
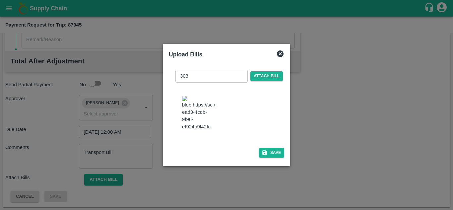
click at [195, 114] on img at bounding box center [198, 113] width 33 height 35
click at [275, 156] on button "Save" at bounding box center [271, 153] width 25 height 10
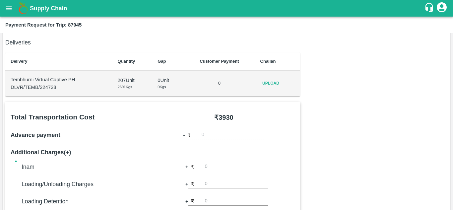
scroll to position [0, 0]
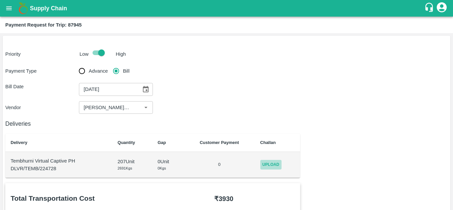
click at [268, 168] on span "Upload" at bounding box center [270, 165] width 21 height 10
click at [0, 0] on input "Upload" at bounding box center [0, 0] width 0 height 0
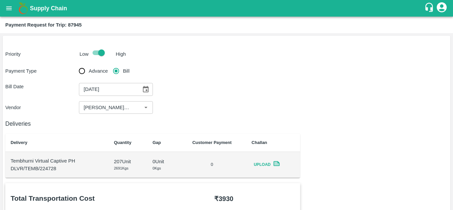
scroll to position [302, 0]
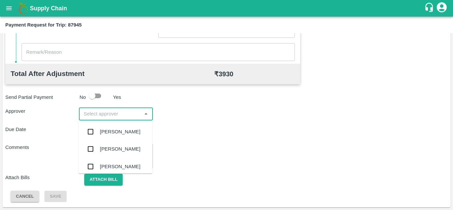
click at [88, 110] on input "input" at bounding box center [110, 113] width 59 height 9
type input "prasa"
click at [125, 125] on div "[PERSON_NAME]" at bounding box center [116, 131] width 74 height 17
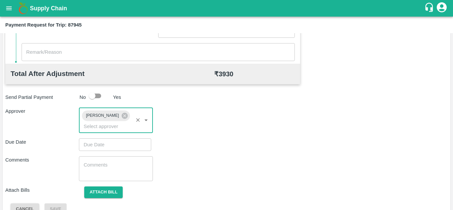
type input "DD/MM/YYYY hh:mm aa"
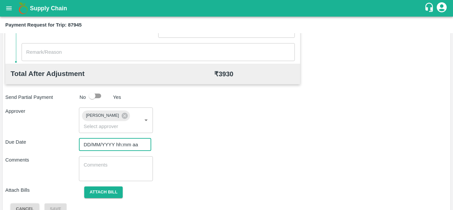
click at [96, 141] on input "DD/MM/YYYY hh:mm aa" at bounding box center [113, 144] width 68 height 13
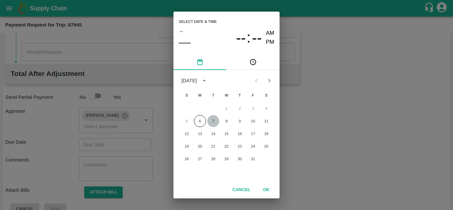
click at [211, 120] on button "7" at bounding box center [213, 121] width 12 height 12
type input "[DATE] 12:00 AM"
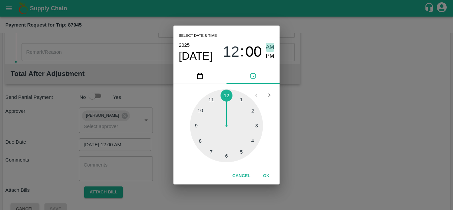
click at [271, 46] on span "AM" at bounding box center [270, 47] width 9 height 9
click at [264, 177] on button "OK" at bounding box center [265, 176] width 21 height 12
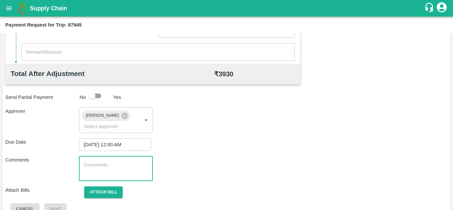
click at [88, 167] on textarea at bounding box center [115, 168] width 64 height 14
paste textarea "T"
type textarea "Transport Bill"
click at [237, 162] on div "Comments Transport Bill x ​" at bounding box center [226, 168] width 442 height 25
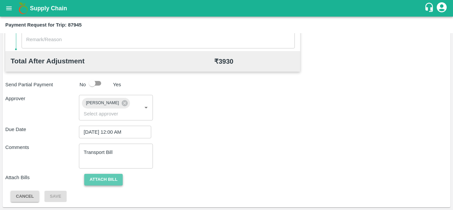
click at [98, 174] on button "Attach bill" at bounding box center [103, 180] width 38 height 12
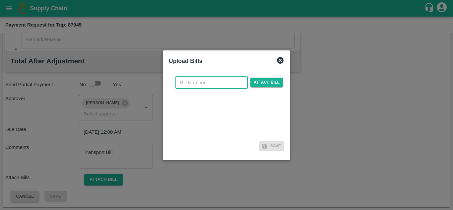
click at [190, 86] on input "text" at bounding box center [211, 82] width 72 height 13
type input "303"
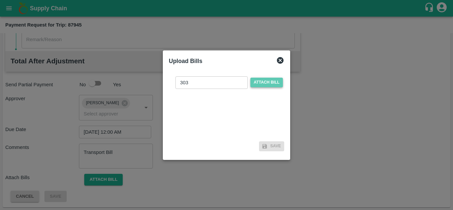
click at [269, 81] on span "Attach bill" at bounding box center [266, 83] width 32 height 10
click at [0, 0] on input "Attach bill" at bounding box center [0, 0] width 0 height 0
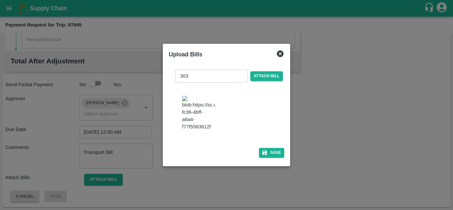
click at [187, 110] on img at bounding box center [198, 113] width 33 height 35
click at [271, 157] on button "Save" at bounding box center [271, 153] width 25 height 10
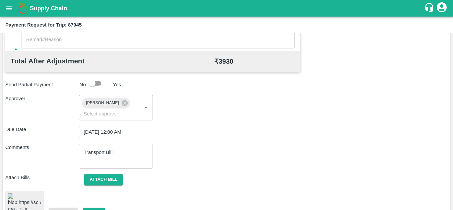
scroll to position [365, 0]
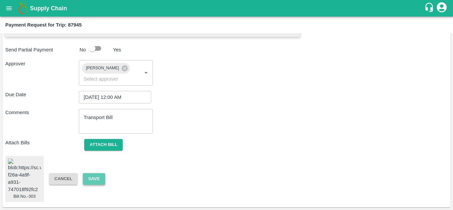
click at [91, 173] on button "Save" at bounding box center [94, 179] width 22 height 12
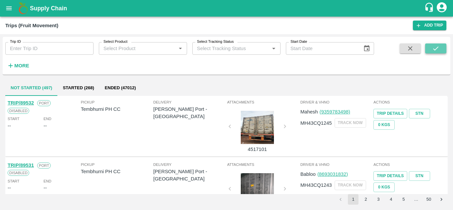
click at [431, 44] on button "submit" at bounding box center [435, 48] width 21 height 10
click at [24, 67] on strong "More" at bounding box center [21, 65] width 15 height 5
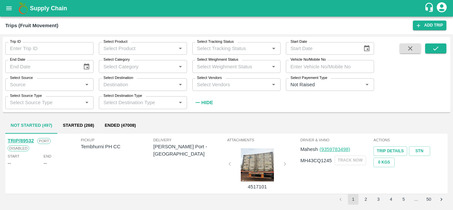
click at [201, 80] on label "Select Vendors" at bounding box center [209, 77] width 25 height 5
click at [201, 80] on input "Select Vendors" at bounding box center [230, 84] width 73 height 9
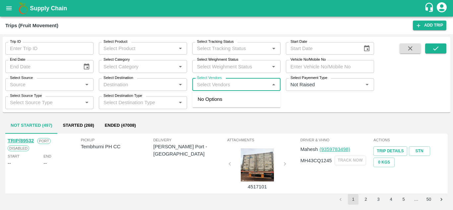
click at [200, 83] on input "Select Vendors" at bounding box center [230, 84] width 73 height 9
type input "[PERSON_NAME]"
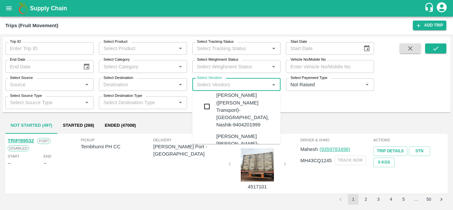
scroll to position [20, 0]
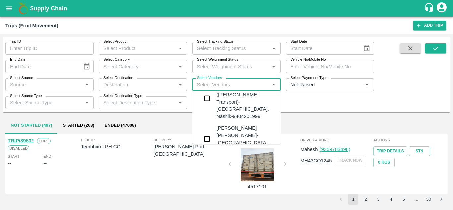
click at [231, 124] on div "[PERSON_NAME] [PERSON_NAME]-[GEOGRAPHIC_DATA], [GEOGRAPHIC_DATA]-9730316755" at bounding box center [256, 138] width 80 height 29
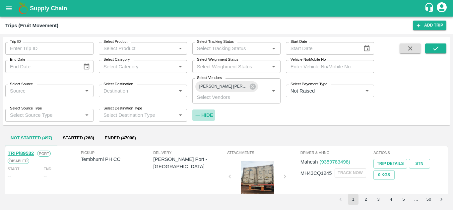
click at [209, 114] on strong "Hide" at bounding box center [207, 114] width 12 height 5
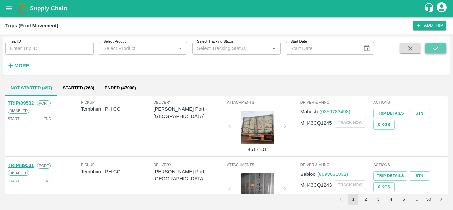
click at [437, 45] on icon "submit" at bounding box center [435, 48] width 7 height 7
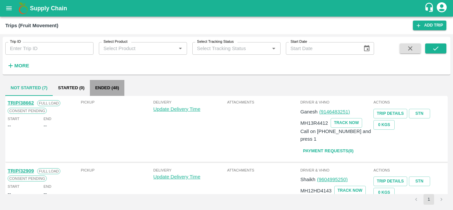
click at [102, 88] on button "Ended (48)" at bounding box center [107, 88] width 34 height 16
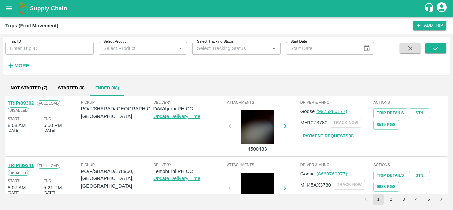
scroll to position [524, 0]
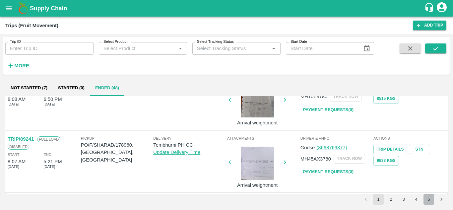
click at [426, 198] on button "5" at bounding box center [428, 199] width 11 height 11
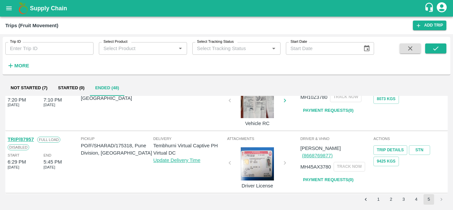
scroll to position [399, 0]
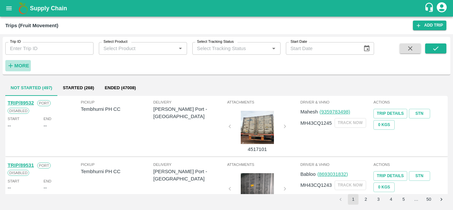
click at [23, 65] on strong "More" at bounding box center [21, 65] width 15 height 5
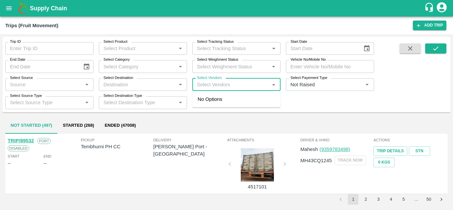
click at [205, 87] on input "Select Vendors" at bounding box center [230, 84] width 73 height 9
type input "[PERSON_NAME]"
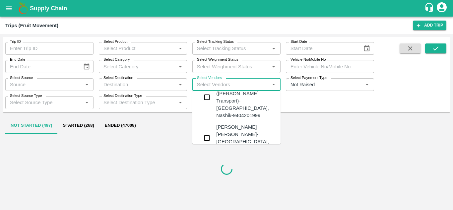
scroll to position [21, 0]
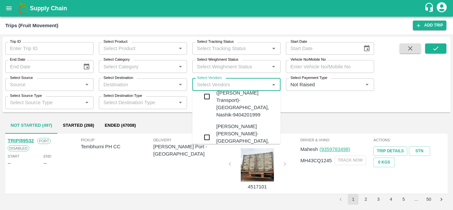
click at [239, 123] on div "[PERSON_NAME] [PERSON_NAME]-[GEOGRAPHIC_DATA], [GEOGRAPHIC_DATA]-9730316755" at bounding box center [256, 137] width 80 height 29
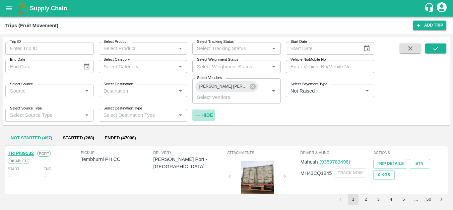
click at [210, 116] on strong "Hide" at bounding box center [207, 114] width 12 height 5
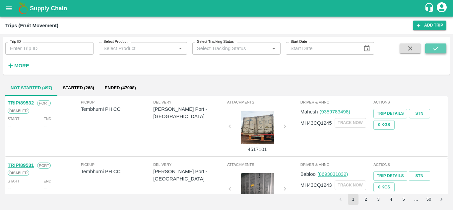
click at [432, 45] on icon "submit" at bounding box center [435, 48] width 7 height 7
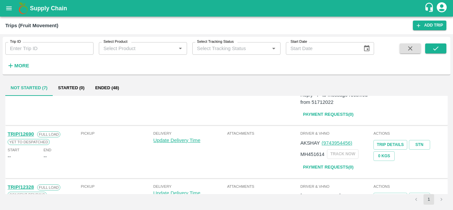
scroll to position [331, 0]
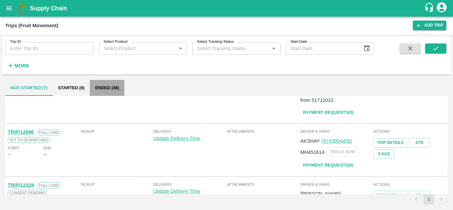
click at [100, 86] on button "Ended (48)" at bounding box center [107, 88] width 34 height 16
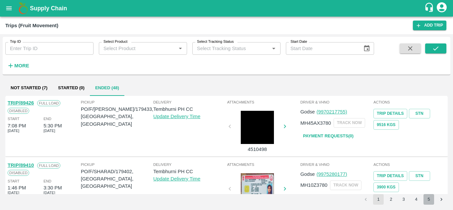
click at [429, 198] on button "5" at bounding box center [428, 199] width 11 height 11
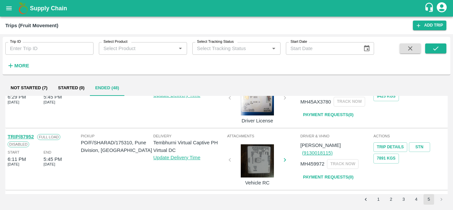
scroll to position [399, 0]
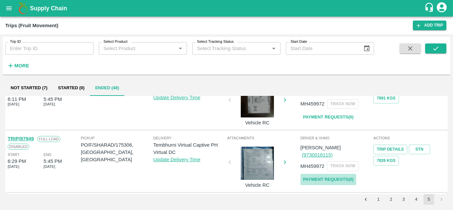
click at [330, 174] on link "Payment Requests( 0 )" at bounding box center [328, 180] width 56 height 12
click at [432, 46] on icon "submit" at bounding box center [435, 48] width 7 height 7
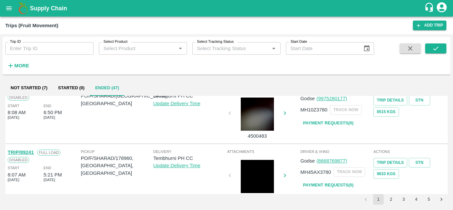
scroll to position [524, 0]
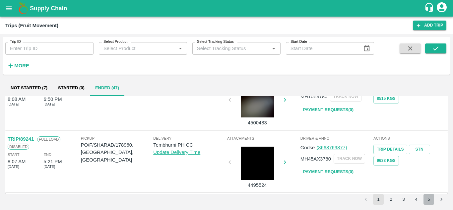
click at [428, 199] on button "5" at bounding box center [428, 199] width 11 height 11
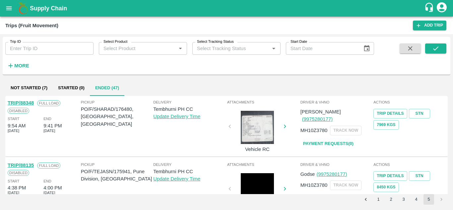
scroll to position [337, 0]
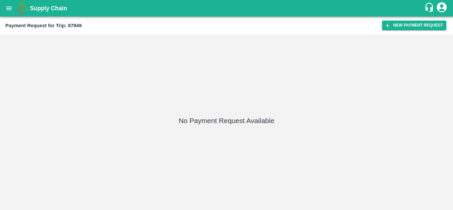
click at [412, 19] on div "Payment Request for Trip: 87949 New Payment Request" at bounding box center [226, 26] width 453 height 18
click at [411, 21] on button "New Payment Request" at bounding box center [414, 26] width 64 height 10
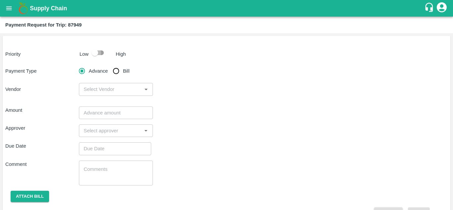
click at [97, 50] on input "checkbox" at bounding box center [95, 52] width 38 height 13
checkbox input "true"
click at [117, 70] on input "Bill" at bounding box center [115, 70] width 13 height 13
radio input "true"
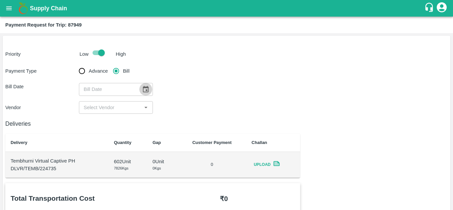
click at [147, 88] on icon "Choose date" at bounding box center [146, 89] width 6 height 6
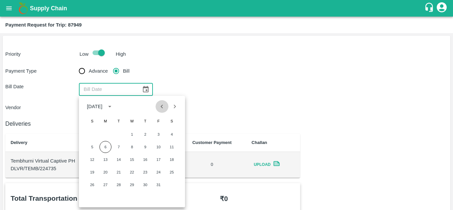
click at [163, 107] on icon "Previous month" at bounding box center [161, 106] width 7 height 7
click at [118, 144] on button "9" at bounding box center [119, 147] width 12 height 12
type input "[DATE]"
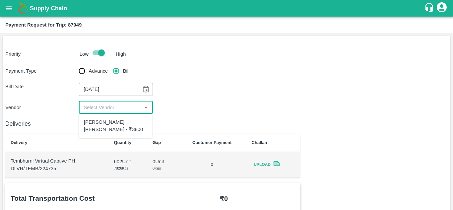
click at [111, 104] on input "input" at bounding box center [110, 107] width 59 height 9
click at [106, 123] on div "[PERSON_NAME] [PERSON_NAME] - ₹3800" at bounding box center [115, 125] width 63 height 15
type input "[PERSON_NAME] [PERSON_NAME] - ₹3800"
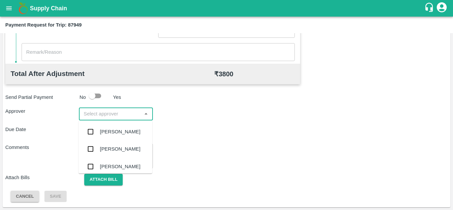
click at [107, 117] on input "input" at bounding box center [110, 113] width 59 height 9
type input "PRASAD"
click at [123, 128] on div "[PERSON_NAME]" at bounding box center [120, 131] width 40 height 7
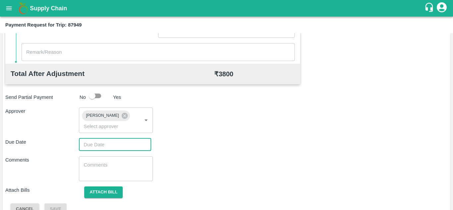
type input "DD/MM/YYYY hh:mm aa"
click at [100, 148] on input "DD/MM/YYYY hh:mm aa" at bounding box center [113, 144] width 68 height 13
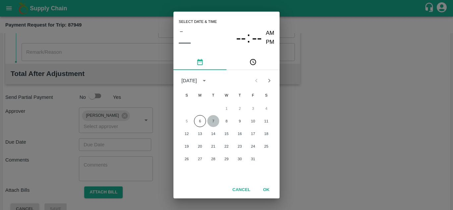
click at [212, 118] on button "7" at bounding box center [213, 121] width 12 height 12
type input "[DATE] 12:00 AM"
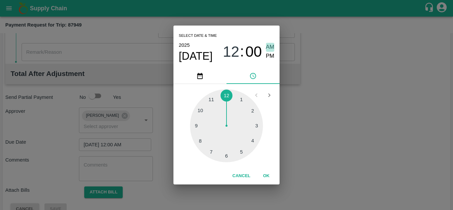
click at [271, 45] on span "AM" at bounding box center [270, 47] width 9 height 9
click at [265, 174] on button "OK" at bounding box center [265, 176] width 21 height 12
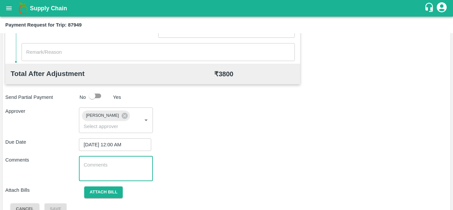
click at [117, 166] on textarea at bounding box center [115, 168] width 64 height 14
paste textarea "Transport Bill"
type textarea "Transport Bill"
click at [240, 176] on div "Comments Transport Bill x ​" at bounding box center [226, 168] width 442 height 25
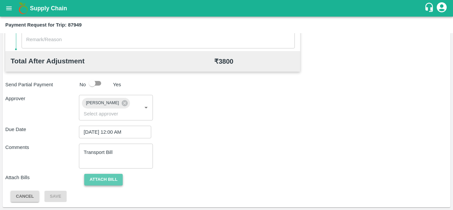
click at [110, 178] on button "Attach bill" at bounding box center [103, 180] width 38 height 12
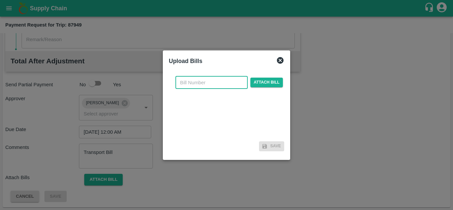
click at [181, 81] on input "text" at bounding box center [211, 82] width 72 height 13
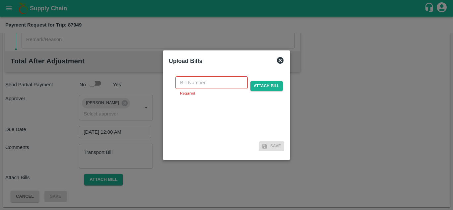
click at [337, 118] on div at bounding box center [226, 105] width 453 height 210
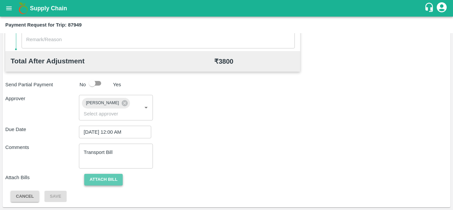
click at [102, 181] on button "Attach bill" at bounding box center [103, 180] width 38 height 12
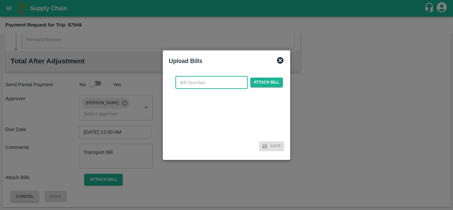
click at [198, 84] on input "text" at bounding box center [211, 82] width 72 height 13
type input "304"
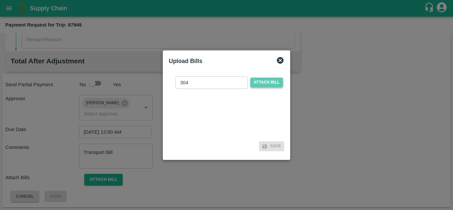
click at [264, 80] on span "Attach bill" at bounding box center [266, 83] width 32 height 10
click at [0, 0] on input "Attach bill" at bounding box center [0, 0] width 0 height 0
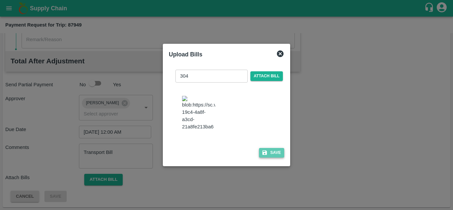
click at [275, 157] on button "Save" at bounding box center [271, 153] width 25 height 10
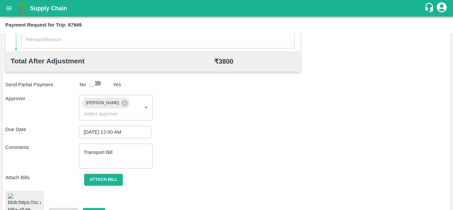
scroll to position [358, 0]
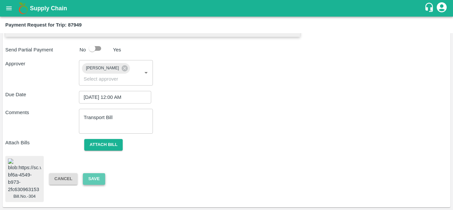
click at [92, 176] on button "Save" at bounding box center [94, 179] width 22 height 12
